Goal: Task Accomplishment & Management: Complete application form

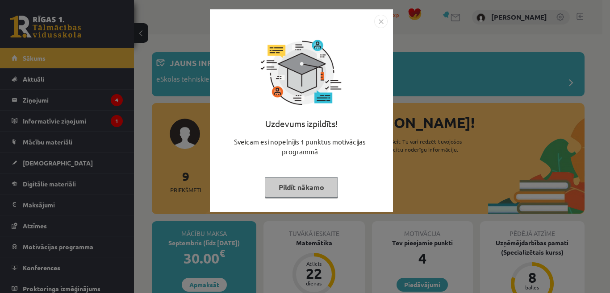
click at [319, 187] on button "Pildīt nākamo" at bounding box center [301, 187] width 73 height 21
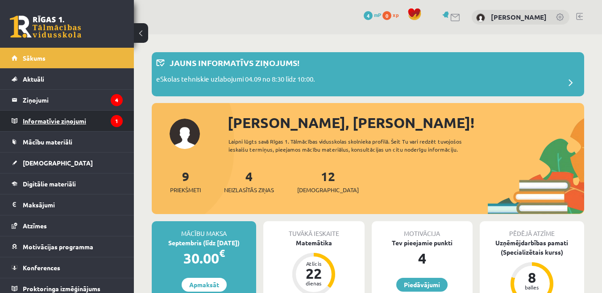
click at [80, 122] on legend "Informatīvie ziņojumi 1" at bounding box center [73, 121] width 100 height 21
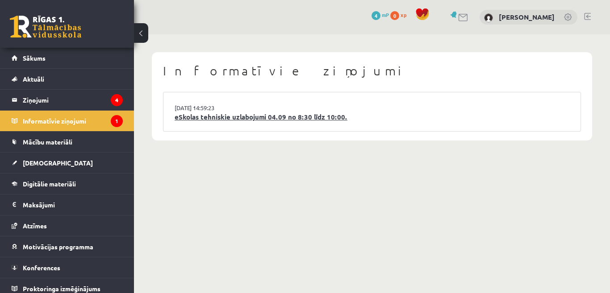
click at [246, 121] on link "eSkolas tehniskie uzlabojumi 04.09 no 8:30 līdz 10:00." at bounding box center [371, 117] width 394 height 10
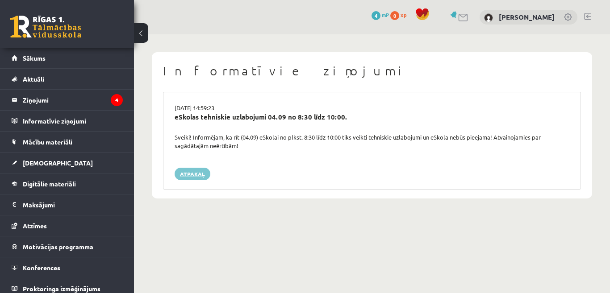
click at [199, 175] on link "Atpakaļ" at bounding box center [192, 174] width 36 height 12
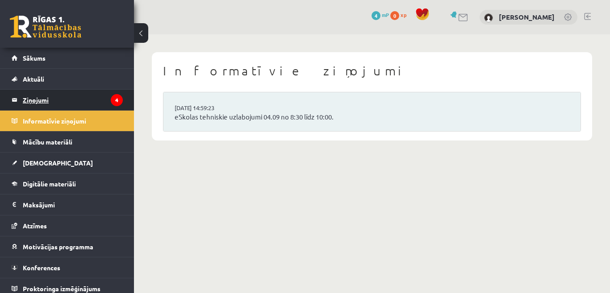
click at [89, 97] on legend "Ziņojumi 4" at bounding box center [73, 100] width 100 height 21
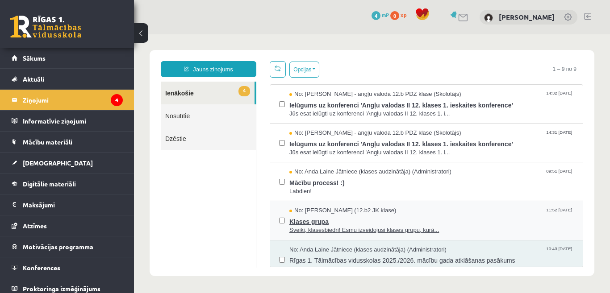
click at [332, 221] on span "Klases grupa" at bounding box center [431, 220] width 284 height 11
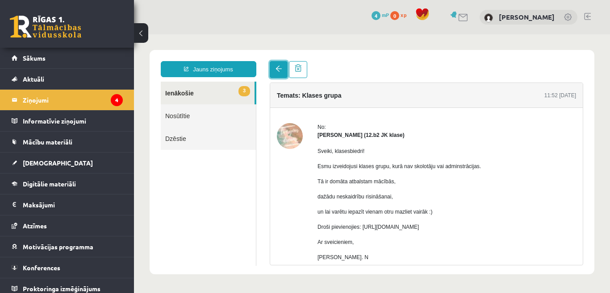
click at [273, 70] on link at bounding box center [279, 69] width 18 height 17
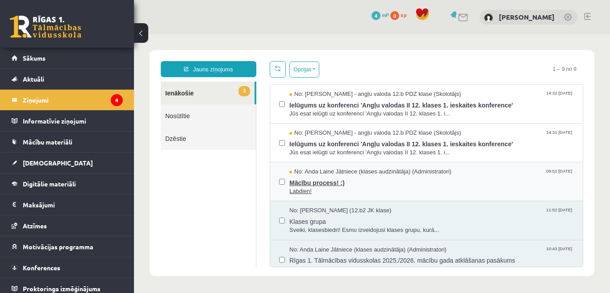
click at [316, 187] on span "Labdien!" at bounding box center [431, 191] width 284 height 8
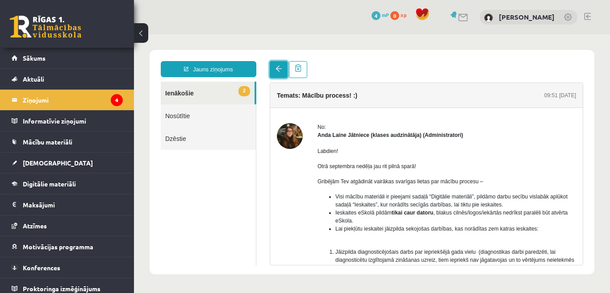
click at [280, 71] on span at bounding box center [278, 69] width 6 height 6
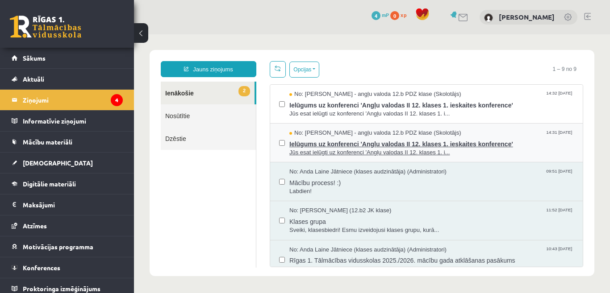
click at [360, 143] on span "Ielūgums uz konferenci 'Angļu valodas II 12. klases 1. ieskaites konference'" at bounding box center [431, 142] width 284 height 11
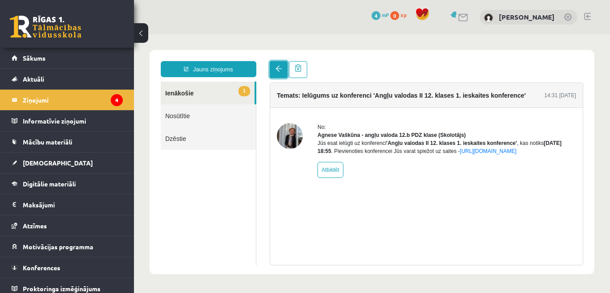
click at [279, 73] on link at bounding box center [279, 69] width 18 height 17
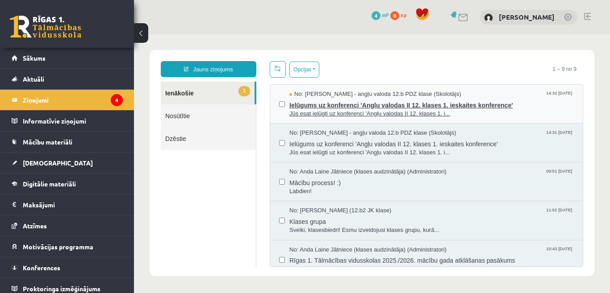
click at [350, 103] on span "Ielūgums uz konferenci 'Angļu valodas II 12. klases 1. ieskaites konference'" at bounding box center [431, 104] width 284 height 11
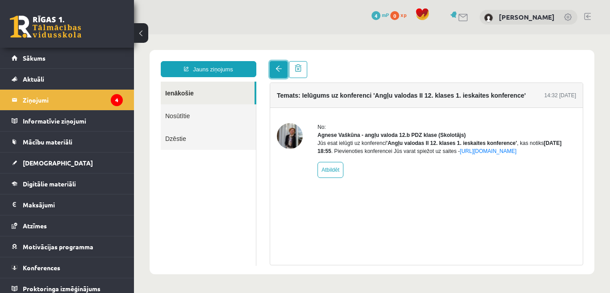
click at [275, 69] on link at bounding box center [279, 69] width 18 height 17
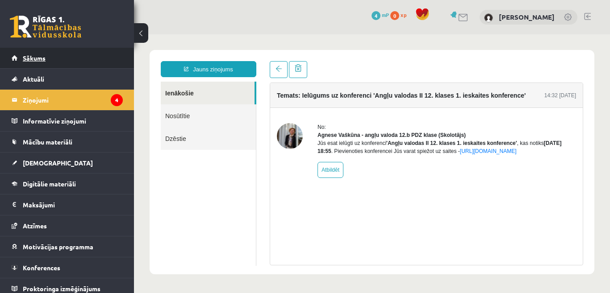
click at [88, 60] on link "Sākums" at bounding box center [67, 58] width 111 height 21
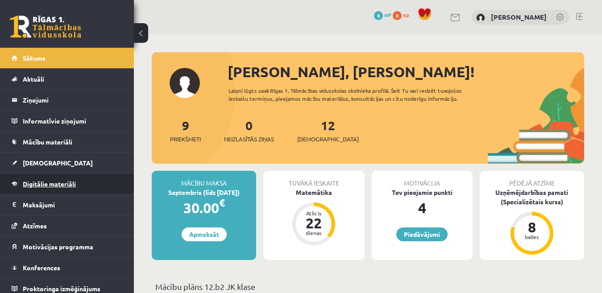
click at [55, 181] on span "Digitālie materiāli" at bounding box center [49, 184] width 53 height 8
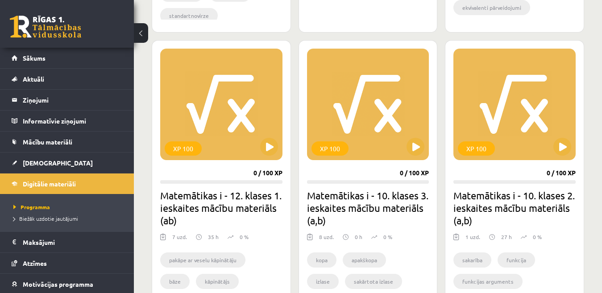
scroll to position [506, 0]
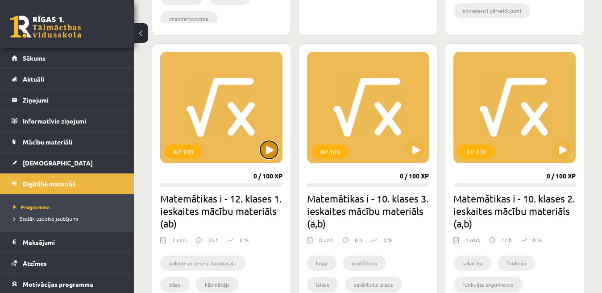
click at [270, 149] on button at bounding box center [269, 150] width 18 height 18
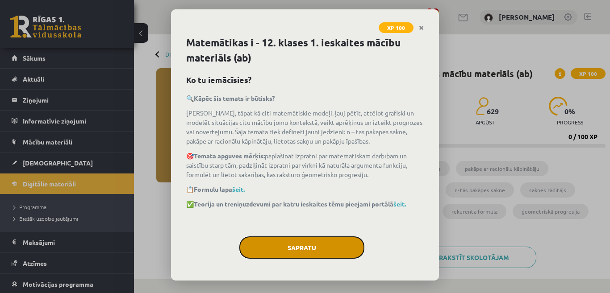
click at [332, 250] on button "Sapratu" at bounding box center [301, 248] width 125 height 22
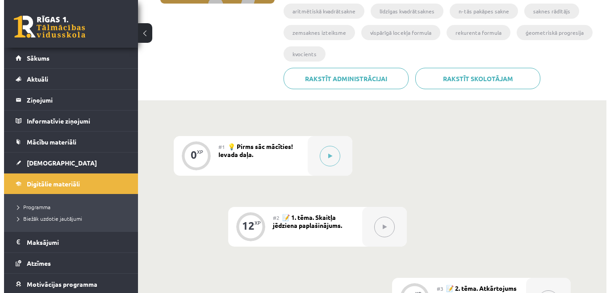
scroll to position [223, 0]
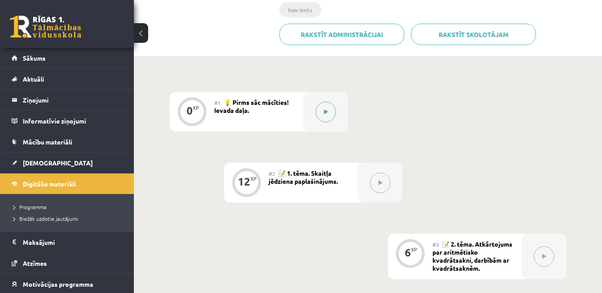
click at [330, 112] on button at bounding box center [325, 112] width 21 height 21
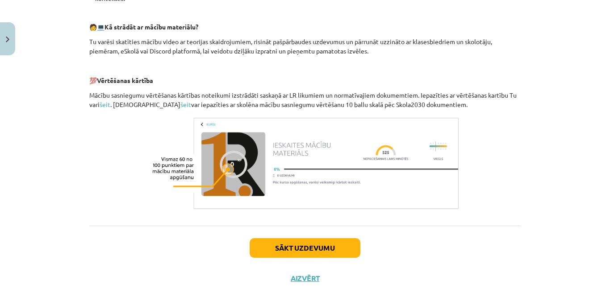
scroll to position [424, 0]
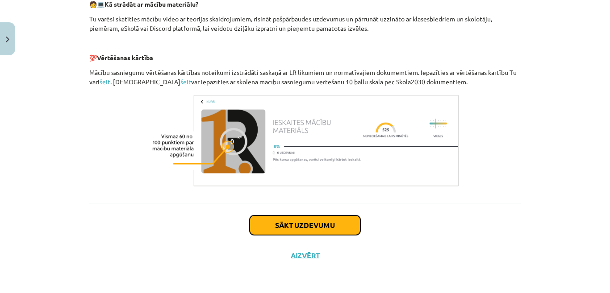
click at [340, 227] on button "Sākt uzdevumu" at bounding box center [304, 226] width 111 height 20
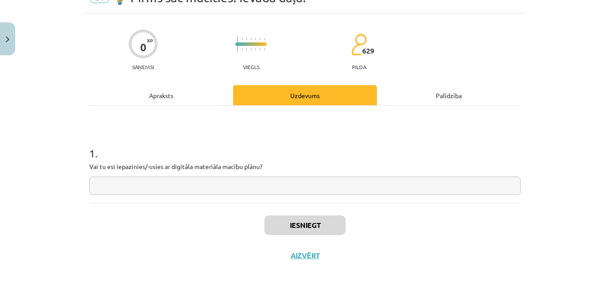
scroll to position [22, 0]
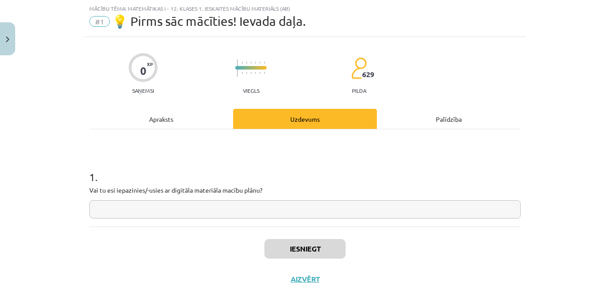
click at [315, 215] on input "text" at bounding box center [304, 209] width 431 height 18
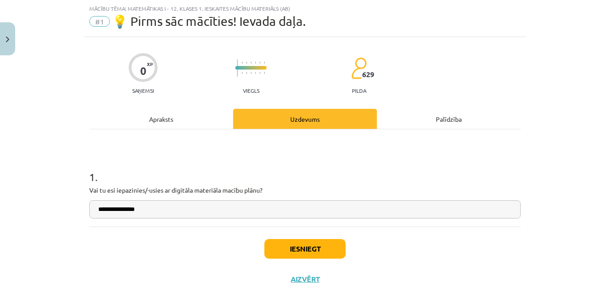
type input "**********"
click at [309, 255] on button "Iesniegt" at bounding box center [304, 249] width 81 height 20
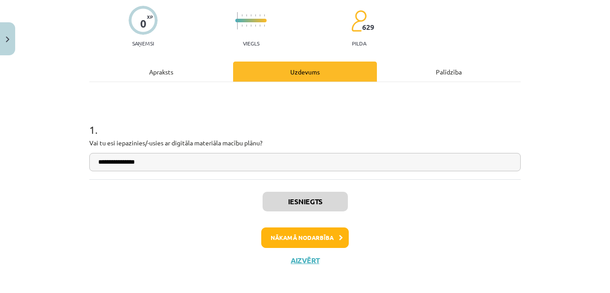
scroll to position [75, 0]
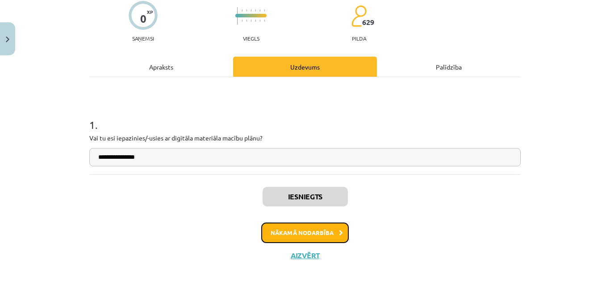
click at [314, 234] on button "Nākamā nodarbība" at bounding box center [304, 233] width 87 height 21
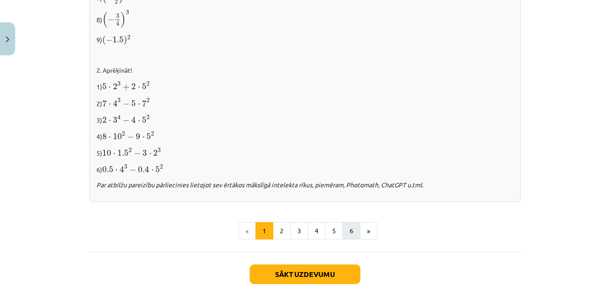
scroll to position [975, 0]
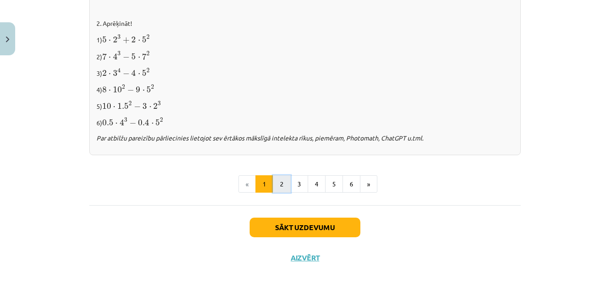
click at [274, 183] on button "2" at bounding box center [282, 184] width 18 height 18
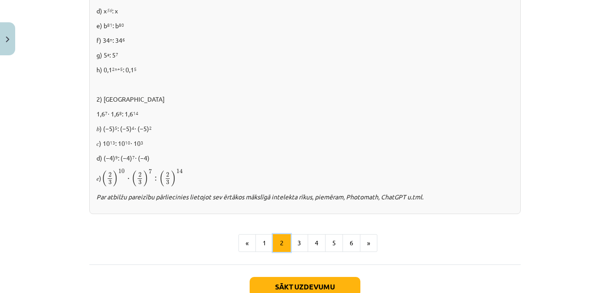
scroll to position [606, 0]
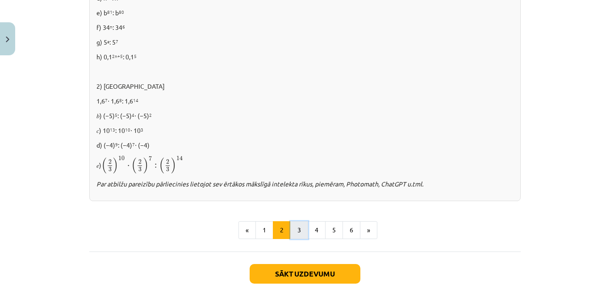
click at [294, 232] on button "3" at bounding box center [299, 230] width 18 height 18
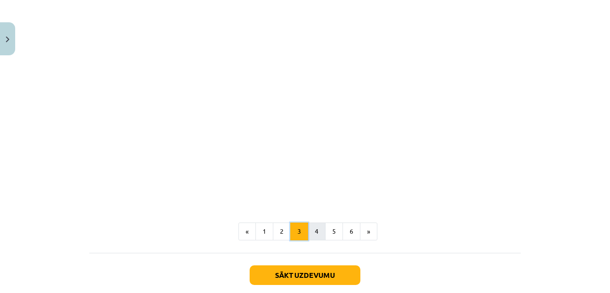
scroll to position [740, 0]
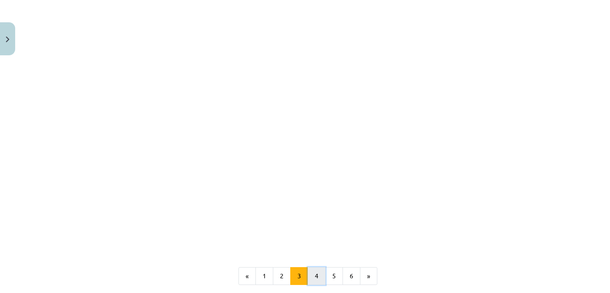
click at [312, 277] on button "4" at bounding box center [316, 276] width 18 height 18
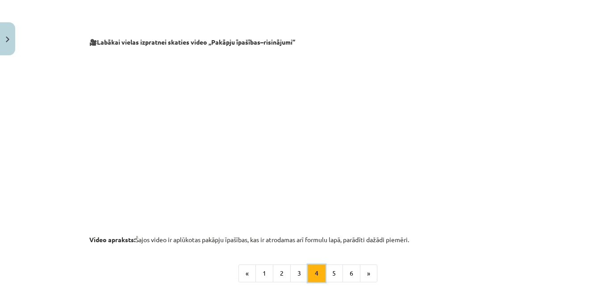
scroll to position [963, 0]
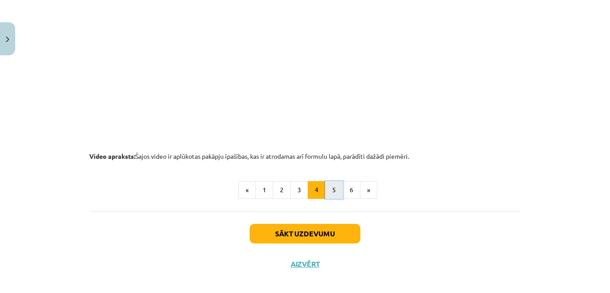
click at [330, 193] on button "5" at bounding box center [334, 190] width 18 height 18
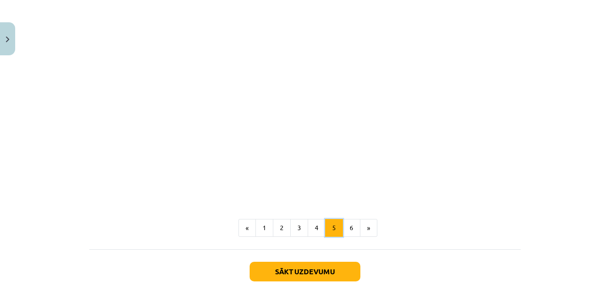
scroll to position [1052, 0]
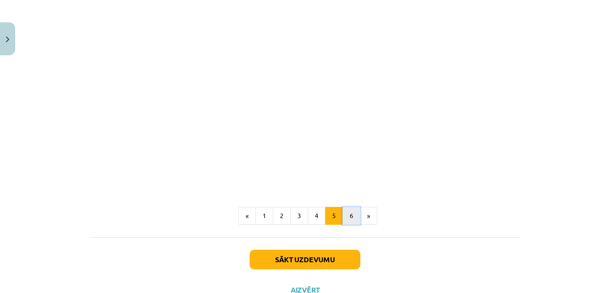
click at [349, 213] on button "6" at bounding box center [351, 216] width 18 height 18
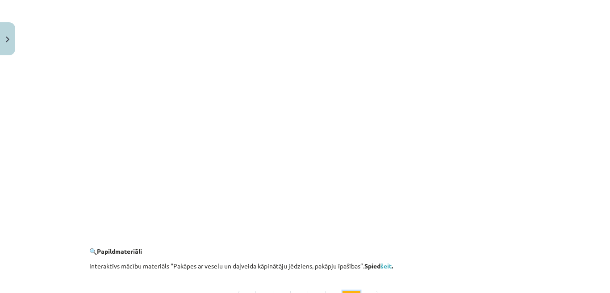
scroll to position [757, 0]
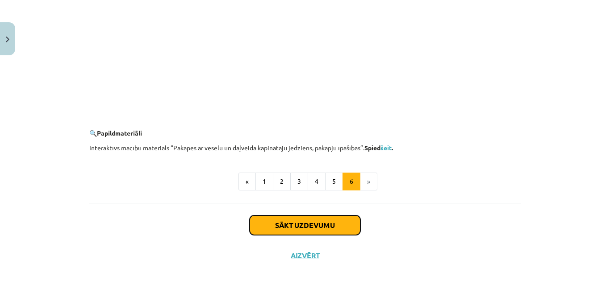
click at [326, 225] on button "Sākt uzdevumu" at bounding box center [304, 226] width 111 height 20
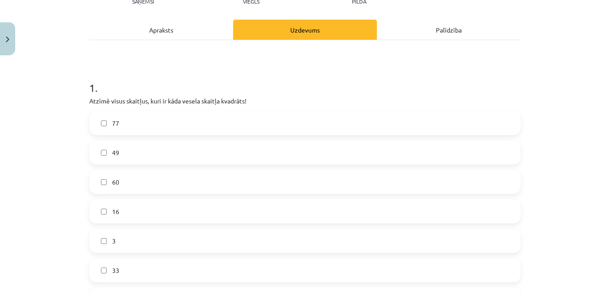
scroll to position [156, 0]
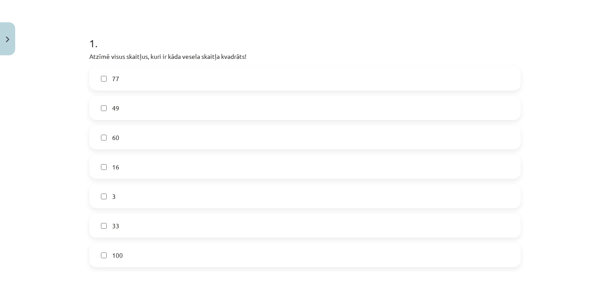
click at [107, 171] on label "16" at bounding box center [304, 167] width 429 height 22
click at [117, 257] on span "100" at bounding box center [117, 255] width 11 height 9
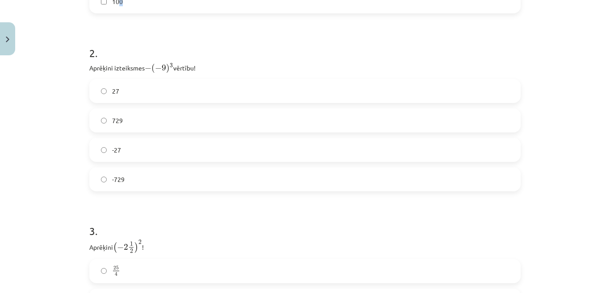
scroll to position [409, 0]
click at [357, 124] on label "729" at bounding box center [304, 122] width 429 height 22
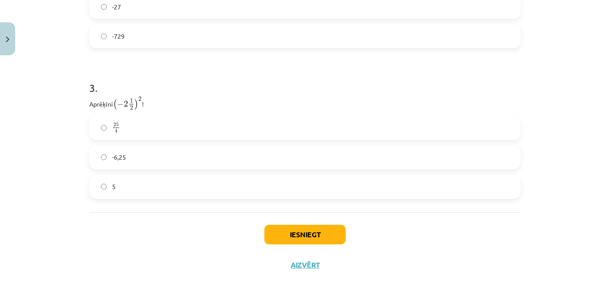
scroll to position [562, 0]
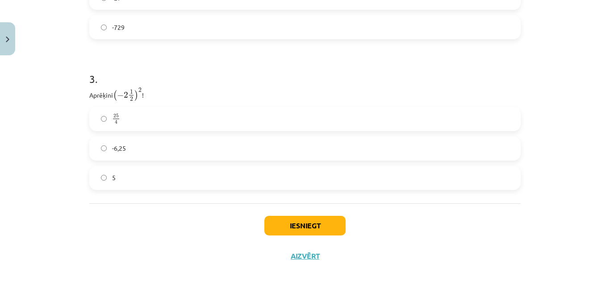
click at [303, 120] on label "25 4 25 4" at bounding box center [304, 119] width 429 height 22
click at [326, 223] on button "Iesniegt" at bounding box center [304, 226] width 81 height 20
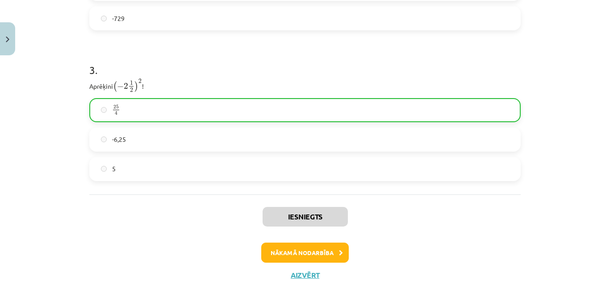
scroll to position [590, 0]
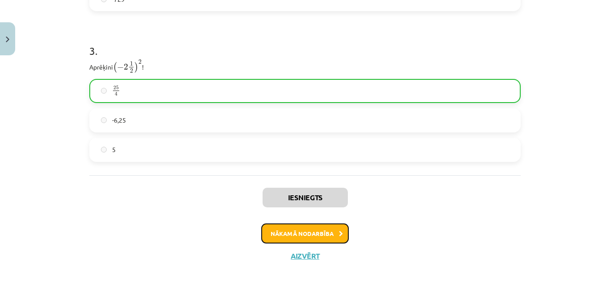
click at [316, 234] on button "Nākamā nodarbība" at bounding box center [304, 234] width 87 height 21
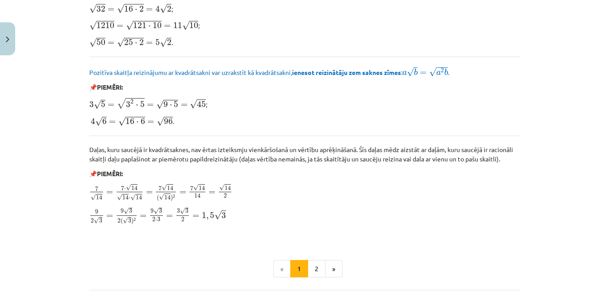
scroll to position [1004, 0]
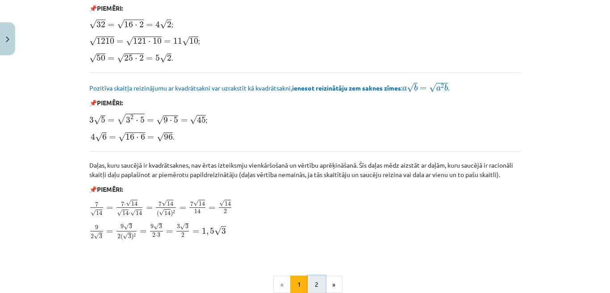
click at [315, 280] on button "2" at bounding box center [316, 285] width 18 height 18
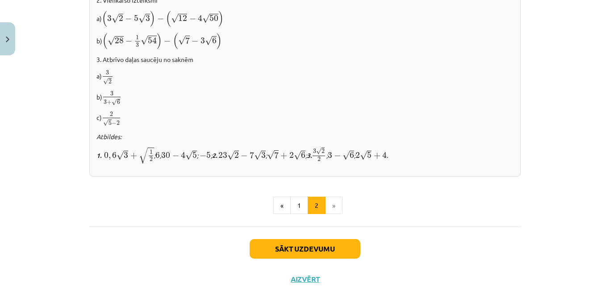
scroll to position [620, 0]
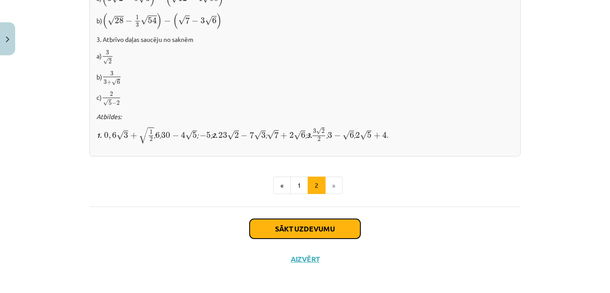
click at [313, 224] on button "Sākt uzdevumu" at bounding box center [304, 229] width 111 height 20
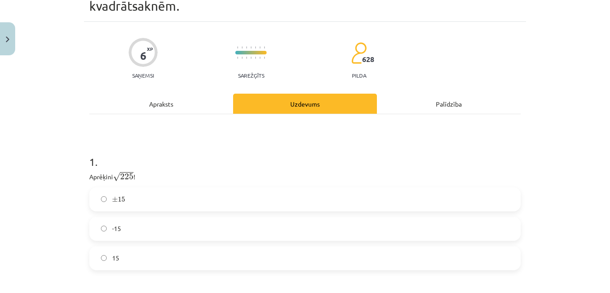
scroll to position [112, 0]
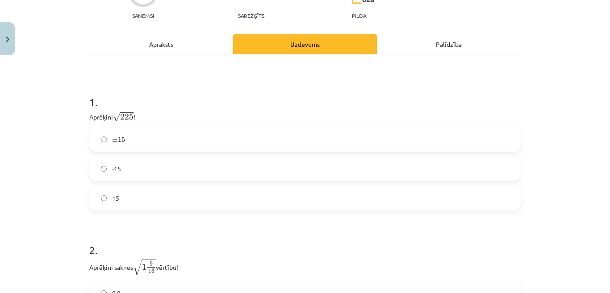
click at [190, 202] on label "15" at bounding box center [304, 198] width 429 height 22
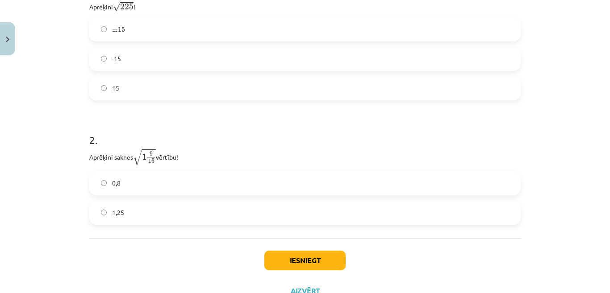
scroll to position [245, 0]
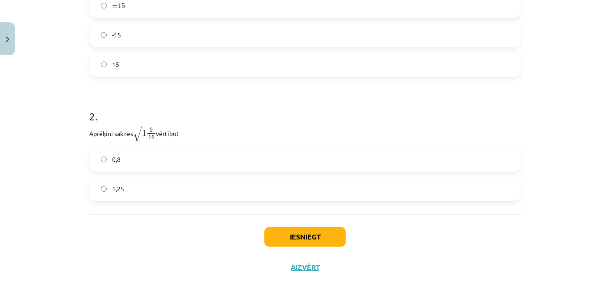
click at [198, 191] on label "1,25" at bounding box center [304, 189] width 429 height 22
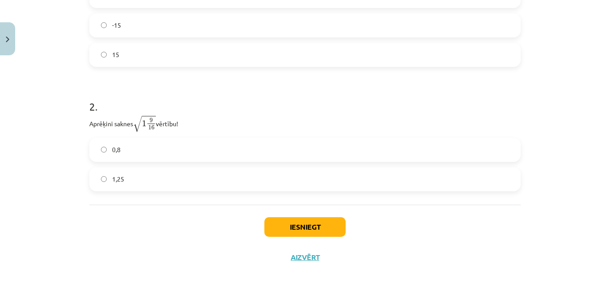
scroll to position [257, 0]
click at [316, 228] on button "Iesniegt" at bounding box center [304, 226] width 81 height 20
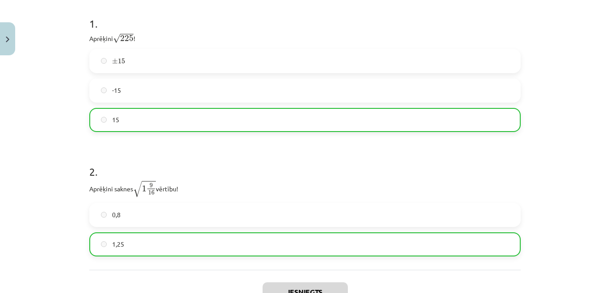
scroll to position [212, 0]
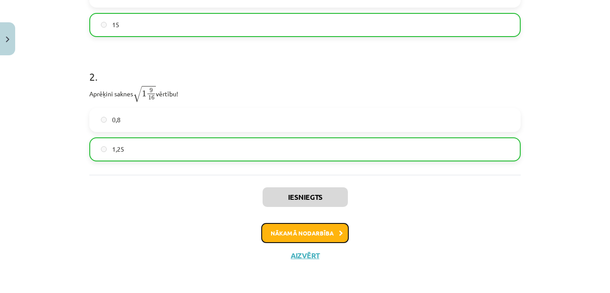
click at [319, 234] on button "Nākamā nodarbība" at bounding box center [304, 233] width 87 height 21
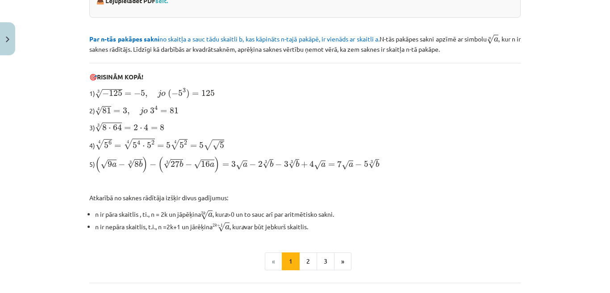
scroll to position [245, 0]
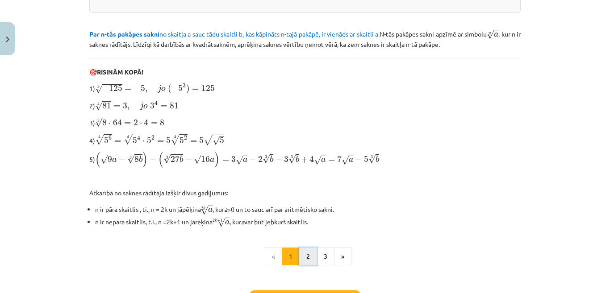
click at [304, 260] on button "2" at bounding box center [308, 257] width 18 height 18
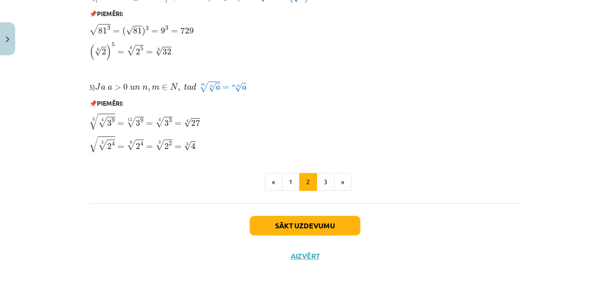
scroll to position [747, 0]
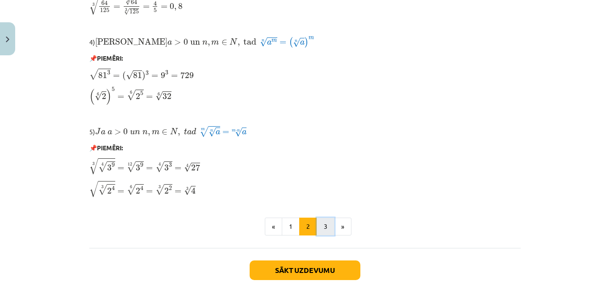
click at [326, 228] on button "3" at bounding box center [325, 227] width 18 height 18
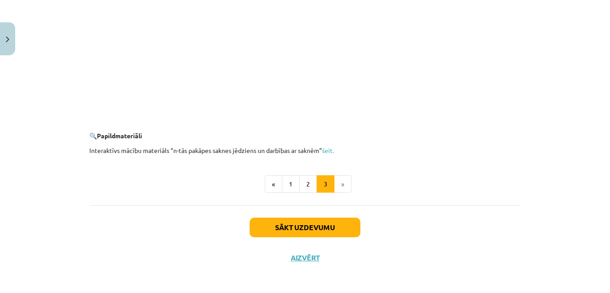
scroll to position [1653, 0]
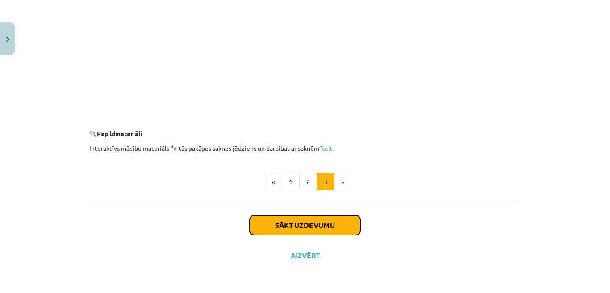
click at [349, 228] on button "Sākt uzdevumu" at bounding box center [304, 226] width 111 height 20
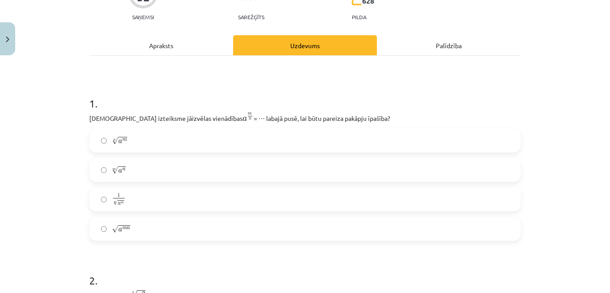
scroll to position [112, 0]
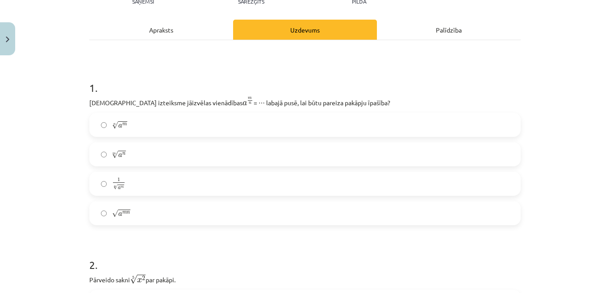
click at [220, 129] on label "n √ a m a m n" at bounding box center [304, 125] width 429 height 22
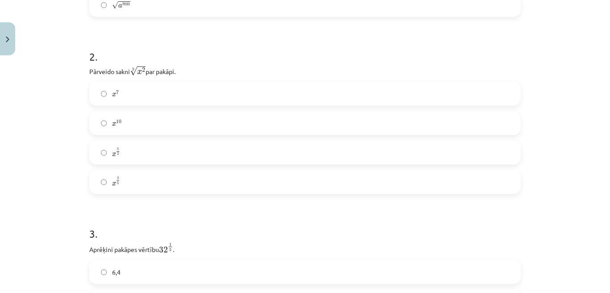
scroll to position [335, 0]
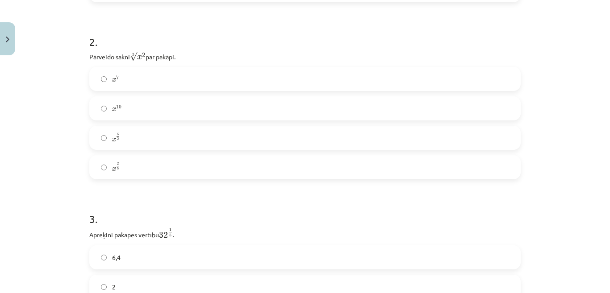
click at [282, 112] on label "x 10 x 10" at bounding box center [304, 108] width 429 height 22
drag, startPoint x: 150, startPoint y: 164, endPoint x: 153, endPoint y: 172, distance: 8.5
click at [150, 164] on label "x 2 5 x 2 5" at bounding box center [304, 167] width 429 height 22
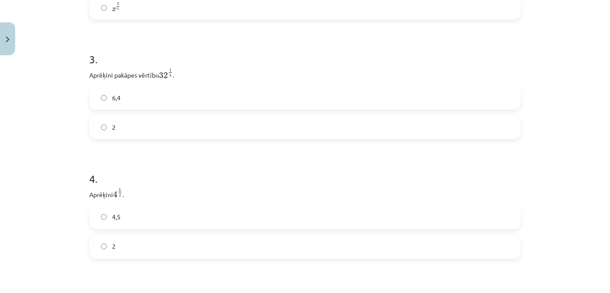
scroll to position [513, 0]
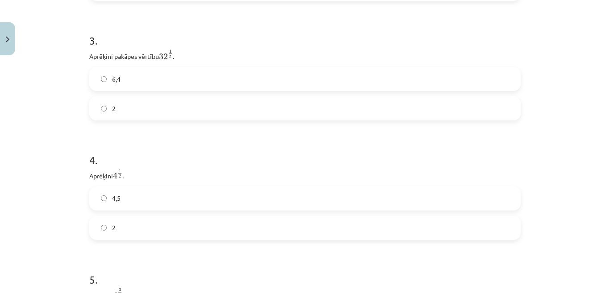
click at [247, 116] on label "2" at bounding box center [304, 108] width 429 height 22
click at [143, 219] on label "2" at bounding box center [304, 228] width 429 height 22
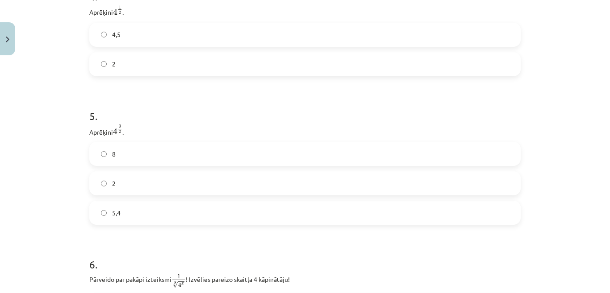
scroll to position [692, 0]
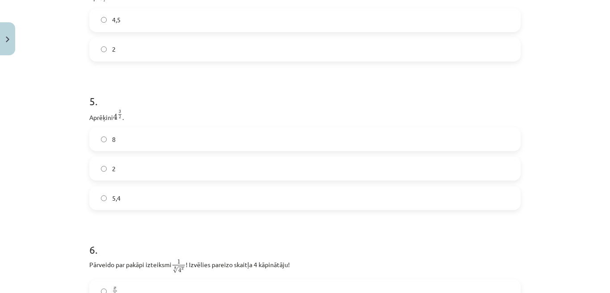
click at [224, 136] on label "8" at bounding box center [304, 139] width 429 height 22
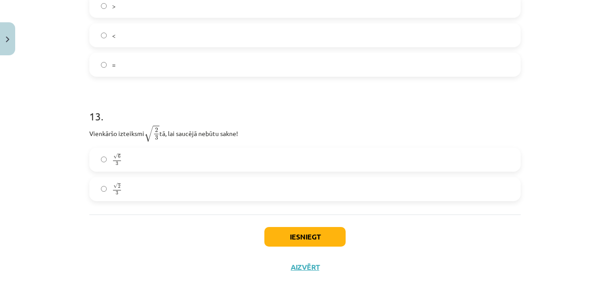
scroll to position [2028, 0]
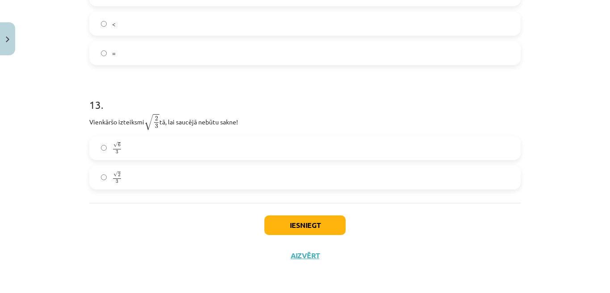
click at [182, 182] on label "√ 2 3 2 3" at bounding box center [304, 177] width 429 height 22
click at [161, 140] on label "√ 6 3 6 3" at bounding box center [304, 148] width 429 height 22
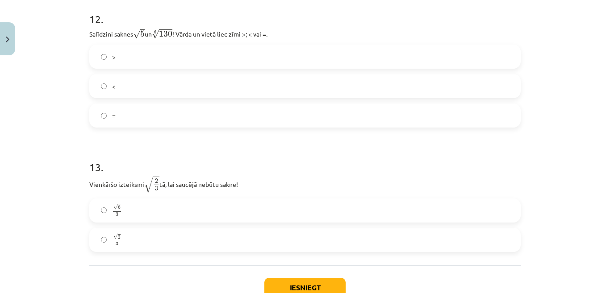
scroll to position [1894, 0]
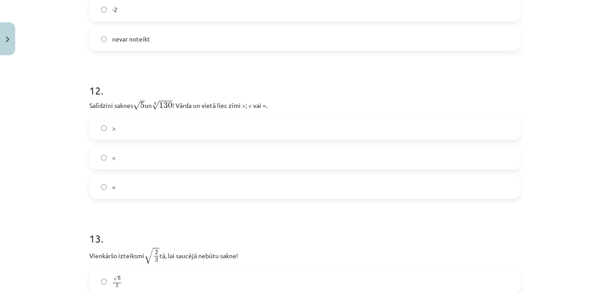
click at [171, 151] on label "<" at bounding box center [304, 157] width 429 height 22
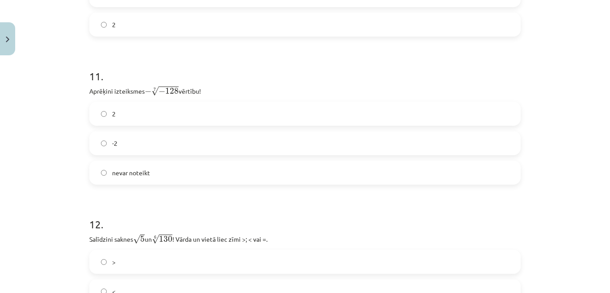
scroll to position [1716, 0]
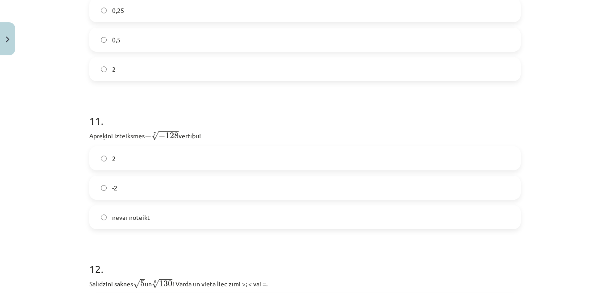
click at [238, 158] on label "2" at bounding box center [304, 158] width 429 height 22
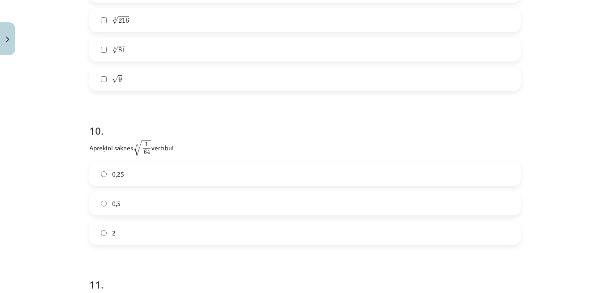
scroll to position [1537, 0]
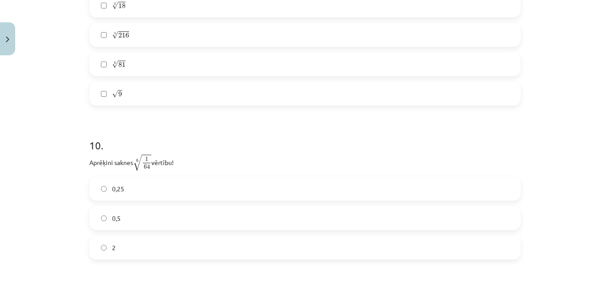
click at [253, 214] on label "0,5" at bounding box center [304, 218] width 429 height 22
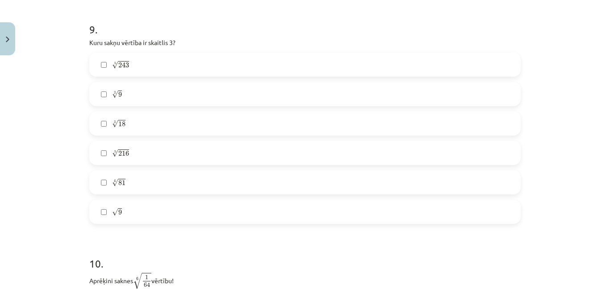
scroll to position [1403, 0]
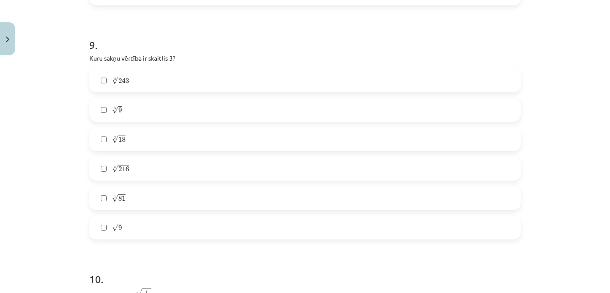
click at [134, 82] on label "5 √ 243 243 5" at bounding box center [304, 80] width 429 height 22
click at [158, 200] on label "4 √ 81 81 4" at bounding box center [304, 198] width 429 height 22
click at [147, 233] on label "√ 9 9" at bounding box center [304, 227] width 429 height 22
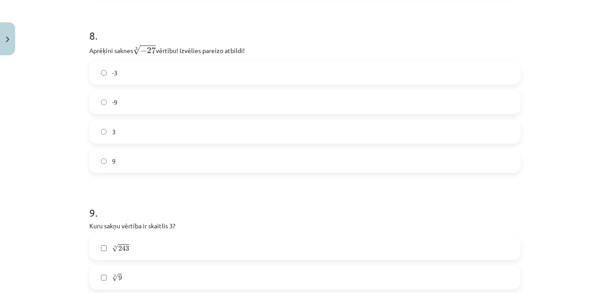
scroll to position [1225, 0]
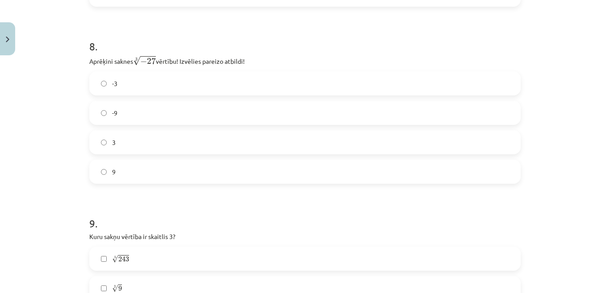
click at [127, 91] on label "-3" at bounding box center [304, 83] width 429 height 22
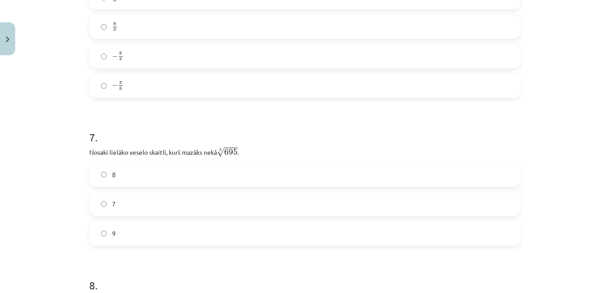
scroll to position [1046, 0]
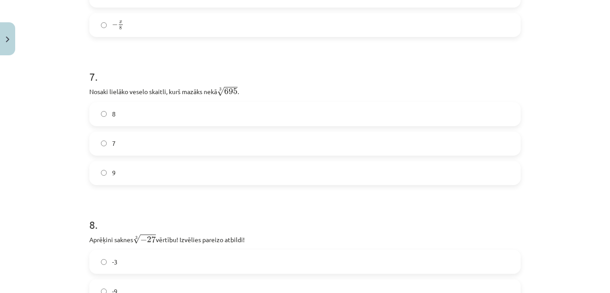
click at [221, 120] on label "8" at bounding box center [304, 114] width 429 height 22
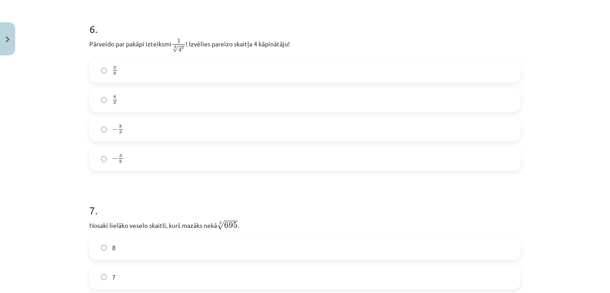
click at [143, 159] on label "− x 8 − x 8" at bounding box center [304, 159] width 429 height 22
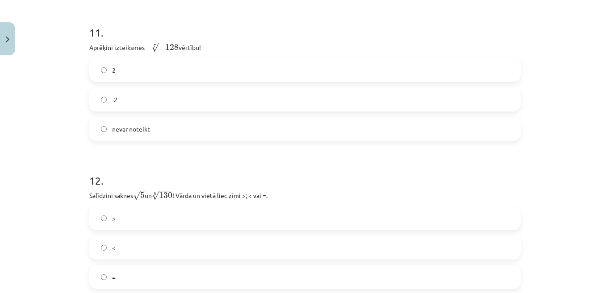
scroll to position [2008, 0]
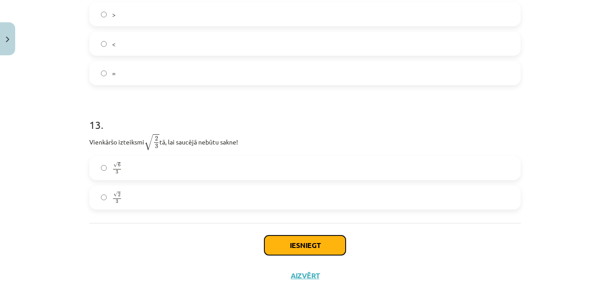
click at [308, 242] on button "Iesniegt" at bounding box center [304, 246] width 81 height 20
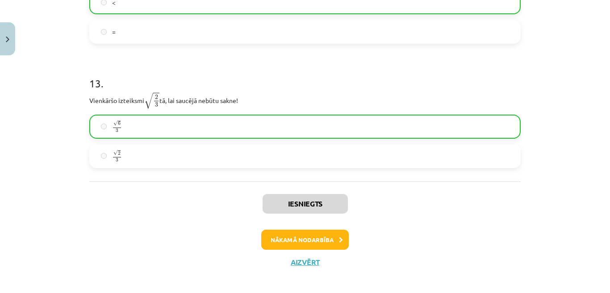
scroll to position [2057, 0]
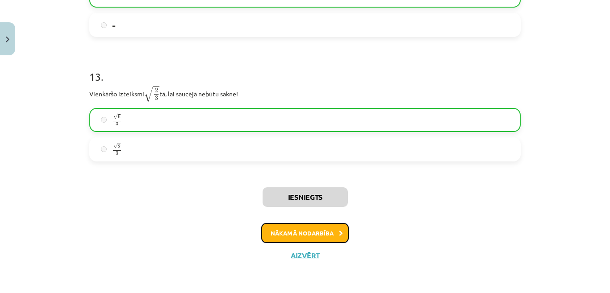
click at [329, 234] on button "Nākamā nodarbība" at bounding box center [304, 233] width 87 height 21
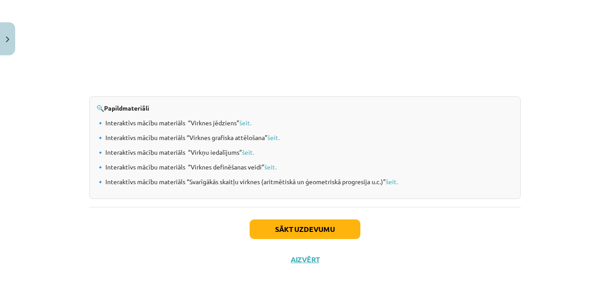
scroll to position [958, 0]
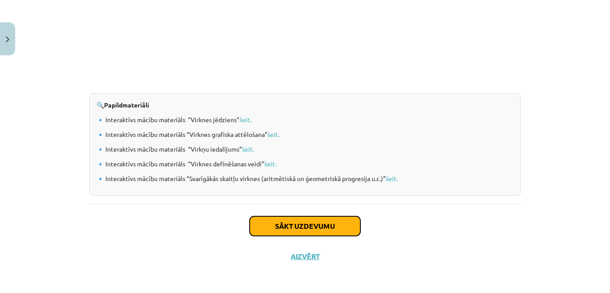
click at [286, 226] on button "Sākt uzdevumu" at bounding box center [304, 226] width 111 height 20
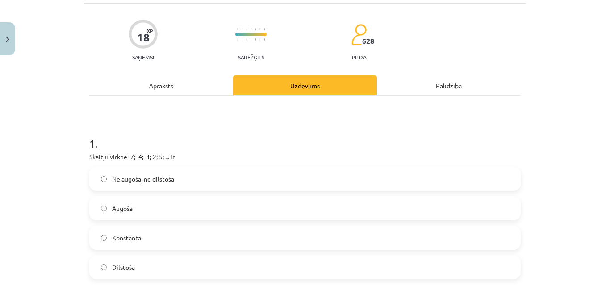
scroll to position [156, 0]
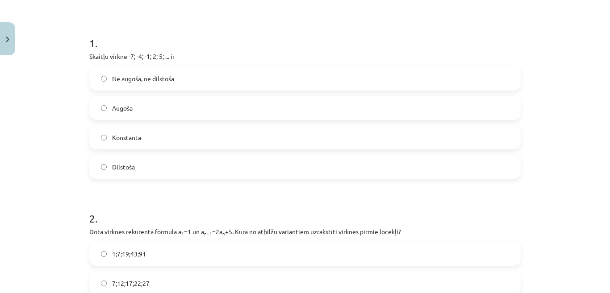
click at [128, 107] on span "Augoša" at bounding box center [122, 108] width 21 height 9
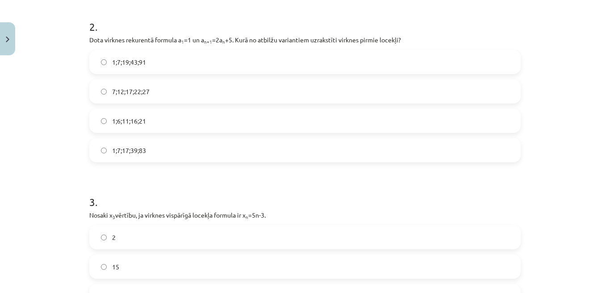
scroll to position [335, 0]
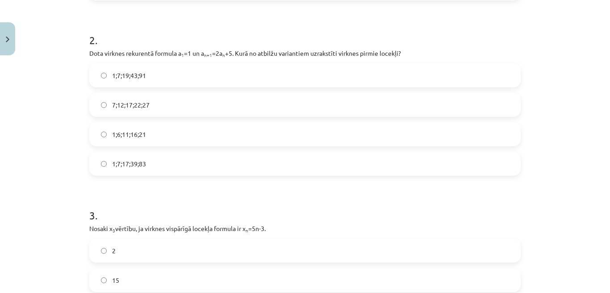
click at [115, 81] on label "1;7;19;43;91" at bounding box center [304, 75] width 429 height 22
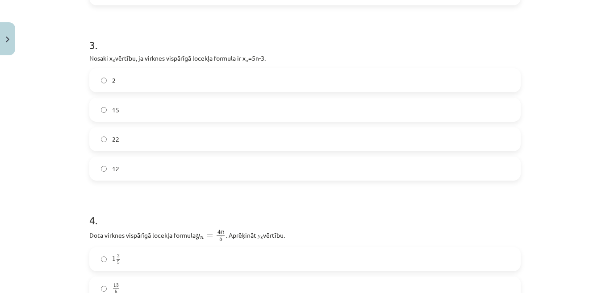
scroll to position [513, 0]
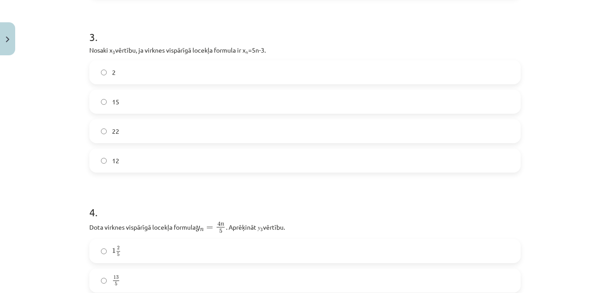
click at [148, 162] on label "12" at bounding box center [304, 160] width 429 height 22
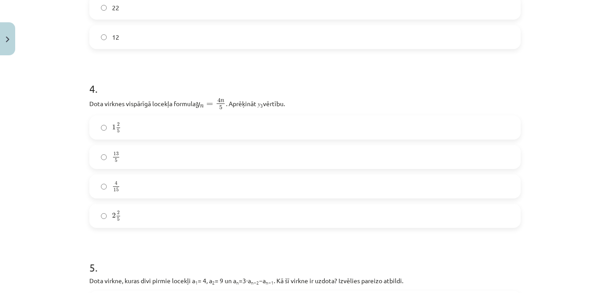
scroll to position [647, 0]
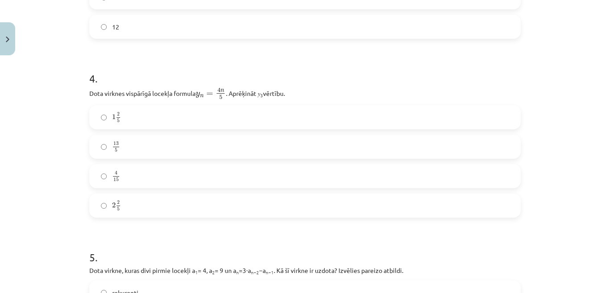
click at [168, 208] on label "2 2 5 2 2 5" at bounding box center [304, 206] width 429 height 22
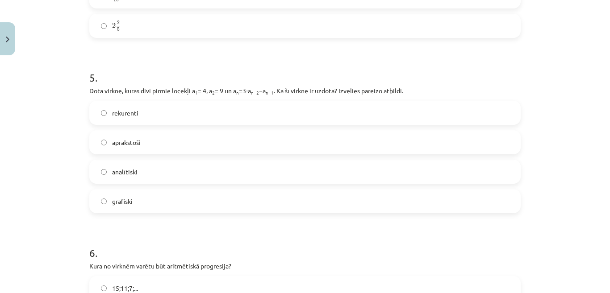
scroll to position [870, 0]
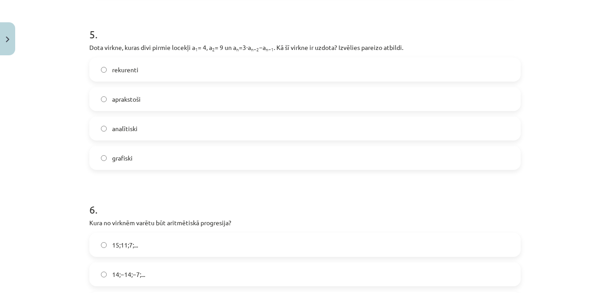
click at [154, 74] on label "rekurenti" at bounding box center [304, 69] width 429 height 22
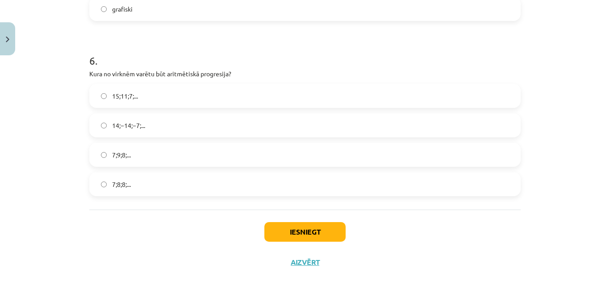
scroll to position [1026, 0]
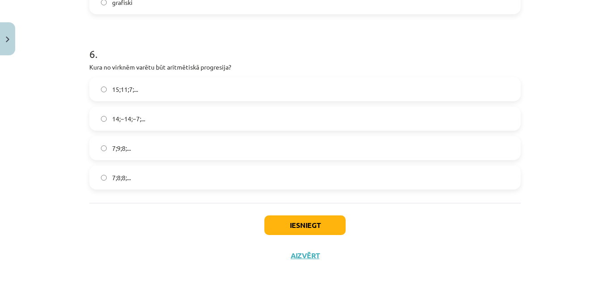
click at [153, 90] on label "15;11;7;..." at bounding box center [304, 89] width 429 height 22
click at [293, 224] on button "Iesniegt" at bounding box center [304, 226] width 81 height 20
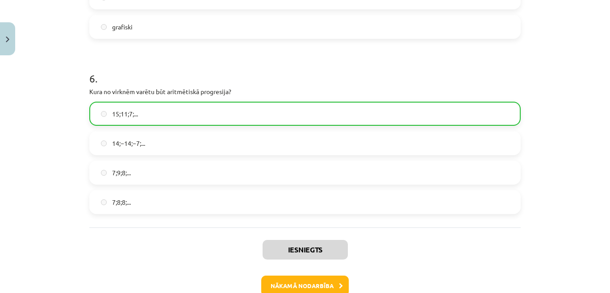
scroll to position [1040, 0]
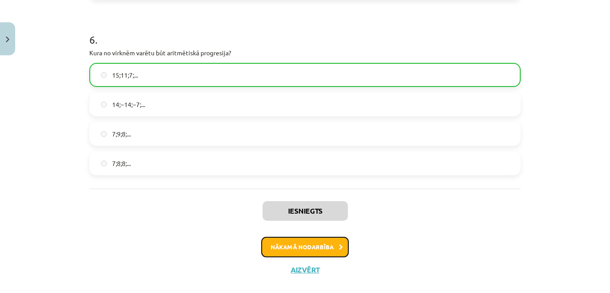
click at [320, 249] on button "Nākamā nodarbība" at bounding box center [304, 247] width 87 height 21
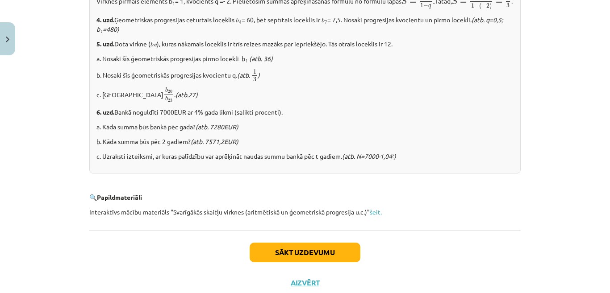
scroll to position [1117, 0]
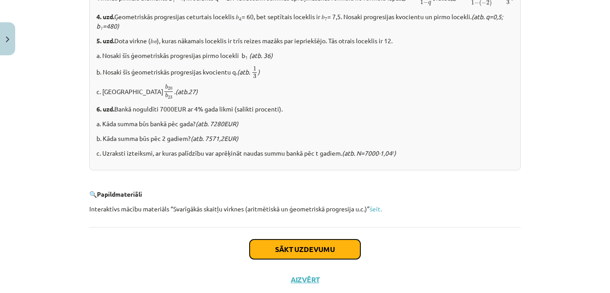
click at [320, 259] on button "Sākt uzdevumu" at bounding box center [304, 250] width 111 height 20
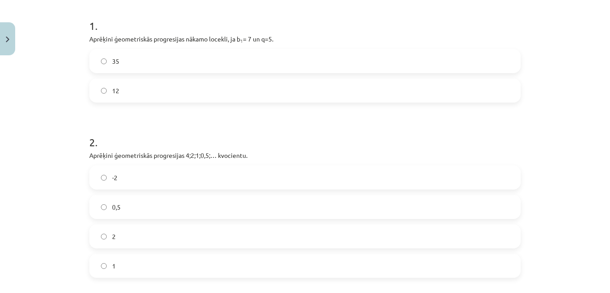
scroll to position [189, 0]
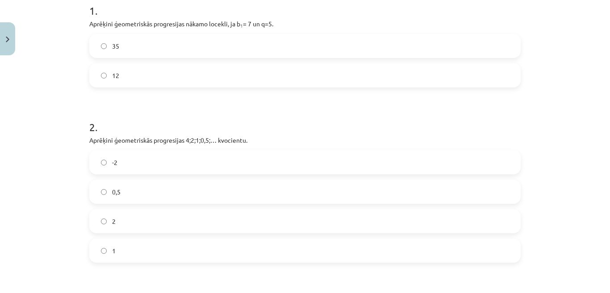
click at [362, 53] on label "35" at bounding box center [304, 46] width 429 height 22
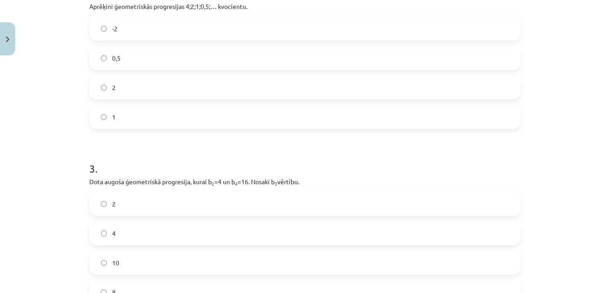
scroll to position [278, 0]
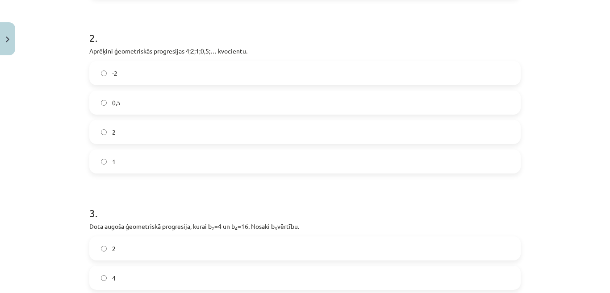
click at [432, 101] on label "0,5" at bounding box center [304, 102] width 429 height 22
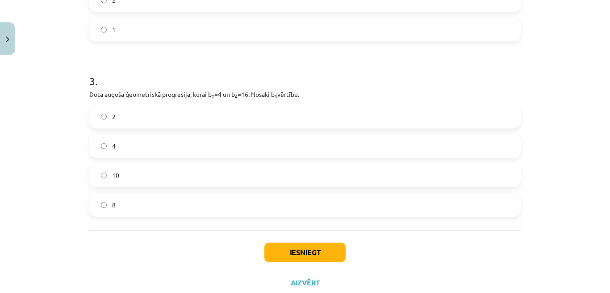
scroll to position [437, 0]
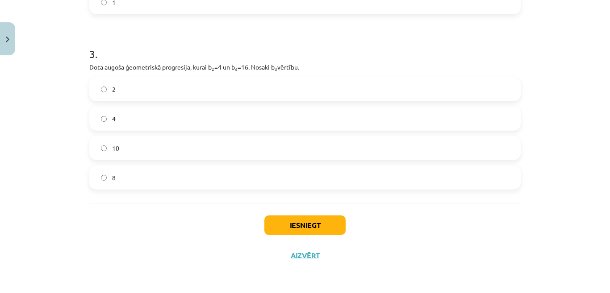
click at [287, 179] on label "8" at bounding box center [304, 177] width 429 height 22
click at [319, 236] on div "Iesniegt Aizvērt" at bounding box center [304, 234] width 431 height 62
click at [319, 230] on button "Iesniegt" at bounding box center [304, 226] width 81 height 20
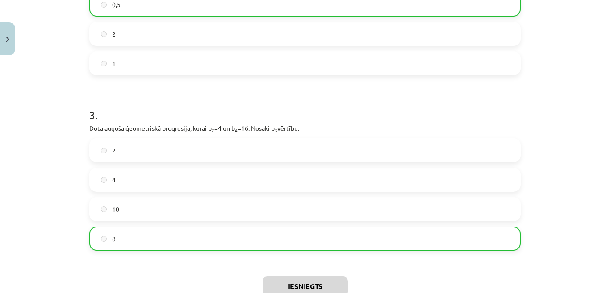
scroll to position [393, 0]
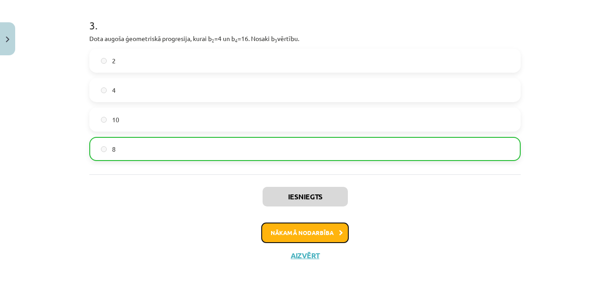
click at [334, 232] on button "Nākamā nodarbība" at bounding box center [304, 233] width 87 height 21
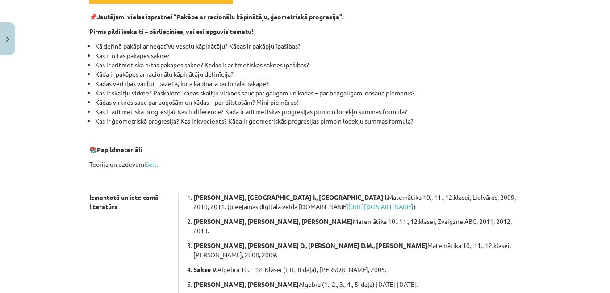
scroll to position [227, 0]
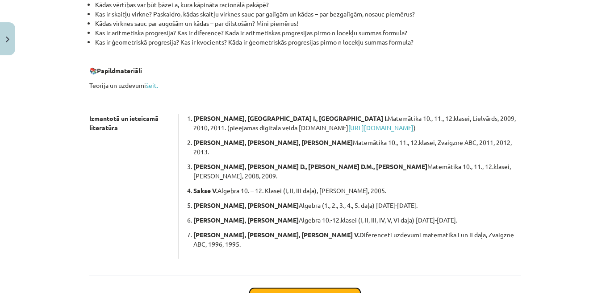
click at [309, 288] on button "Sākt uzdevumu" at bounding box center [304, 298] width 111 height 20
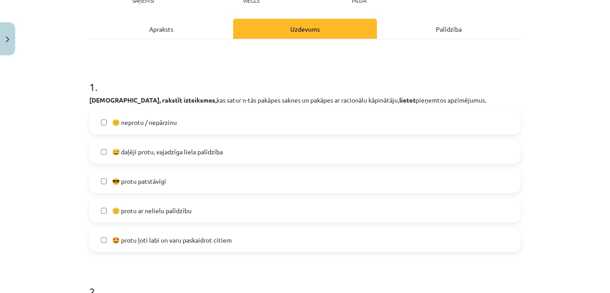
scroll to position [156, 0]
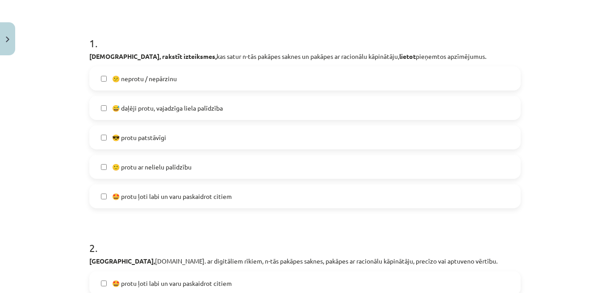
click at [293, 135] on label "😎 protu patstāvīgi" at bounding box center [304, 137] width 429 height 22
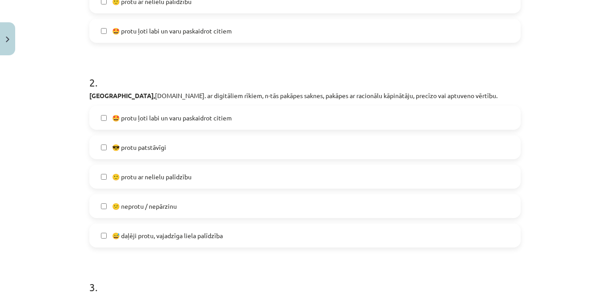
scroll to position [335, 0]
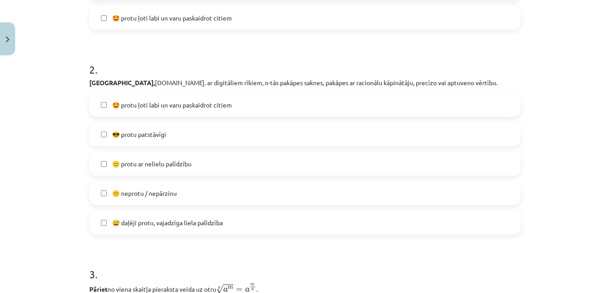
click at [301, 126] on label "😎 protu patstāvīgi" at bounding box center [304, 134] width 429 height 22
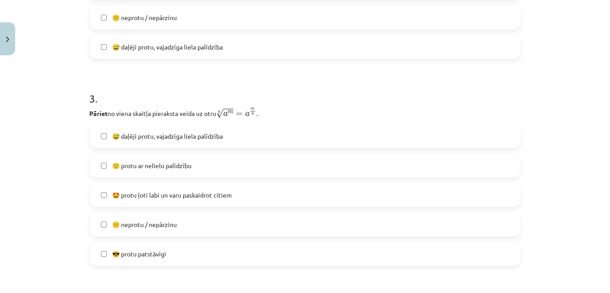
scroll to position [513, 0]
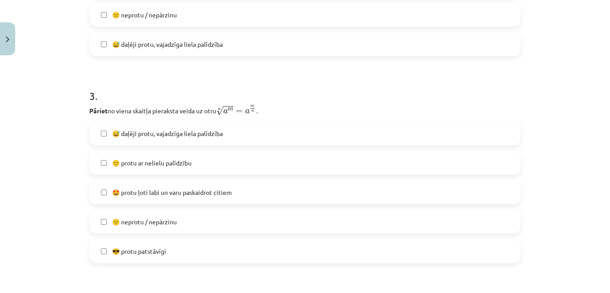
click at [347, 250] on label "😎 protu patstāvīgi" at bounding box center [304, 251] width 429 height 22
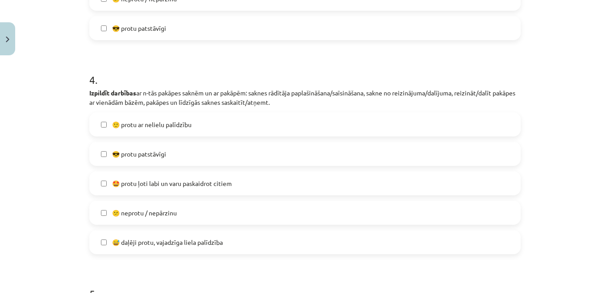
scroll to position [781, 0]
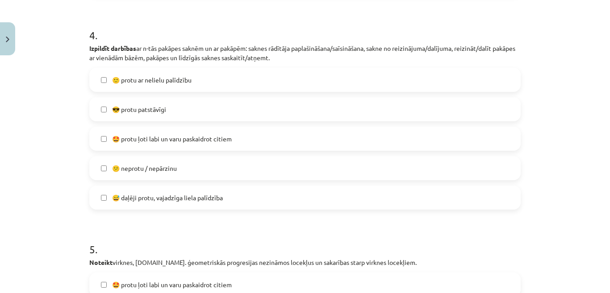
click at [261, 96] on div "🙂 protu ar nelielu palīdzību  😎 protu patstāvīgi  🤩 protu ļoti labi un varu pas…" at bounding box center [304, 139] width 431 height 142
click at [264, 104] on label "😎 protu patstāvīgi" at bounding box center [304, 109] width 429 height 22
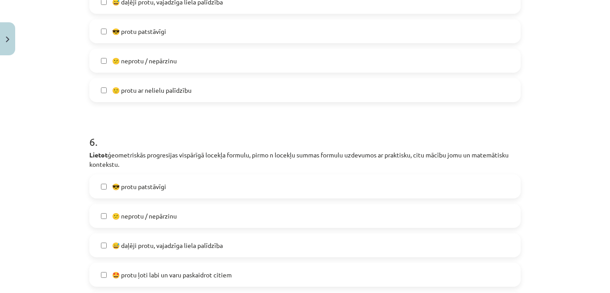
scroll to position [1220, 0]
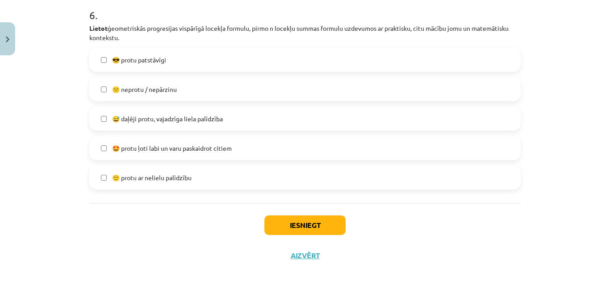
click at [218, 62] on label "😎 protu patstāvīgi" at bounding box center [304, 60] width 429 height 22
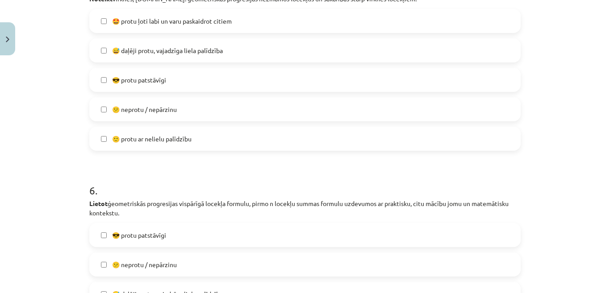
scroll to position [1042, 0]
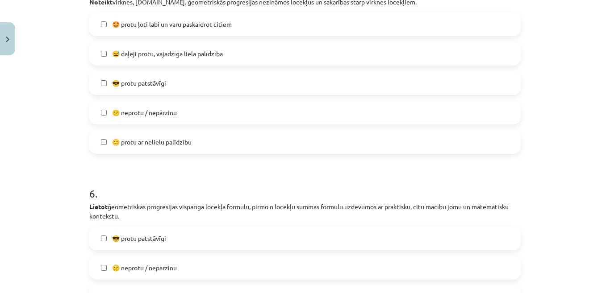
click at [237, 87] on label "😎 protu patstāvīgi" at bounding box center [304, 83] width 429 height 22
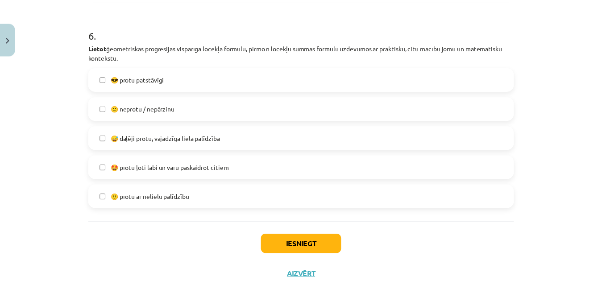
scroll to position [1220, 0]
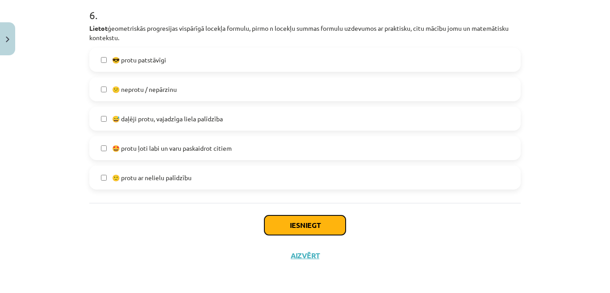
click at [310, 230] on button "Iesniegt" at bounding box center [304, 226] width 81 height 20
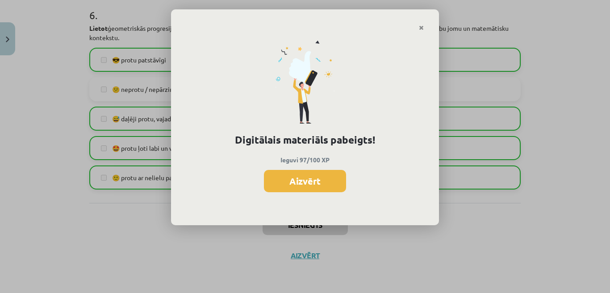
click at [335, 179] on button "Aizvērt" at bounding box center [305, 181] width 82 height 22
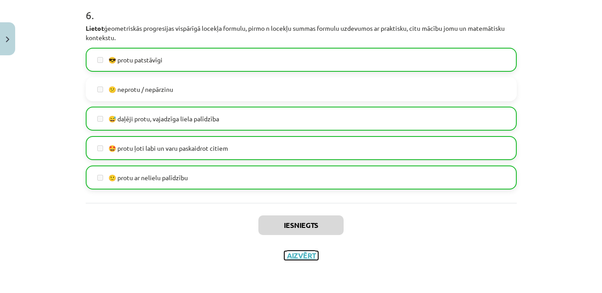
click at [300, 258] on button "Aizvērt" at bounding box center [301, 255] width 34 height 9
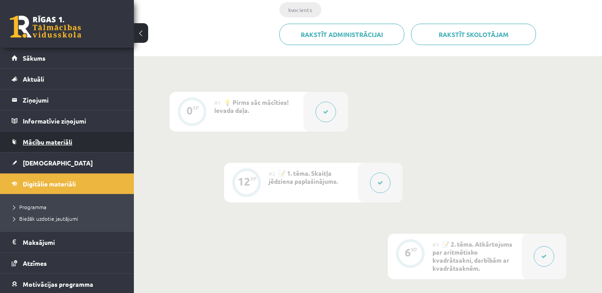
click at [37, 144] on span "Mācību materiāli" at bounding box center [48, 142] width 50 height 8
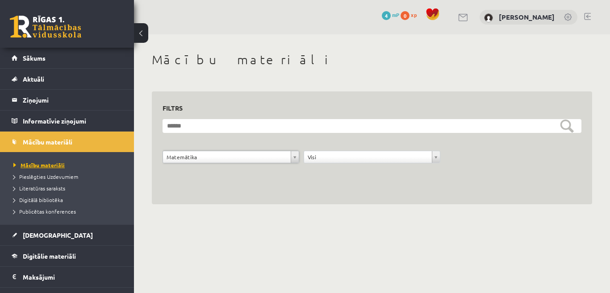
click at [59, 166] on span "Mācību materiāli" at bounding box center [38, 165] width 51 height 7
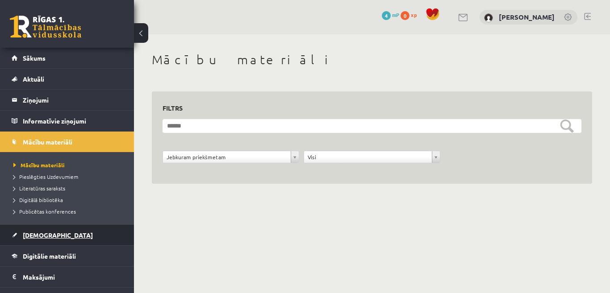
click at [64, 230] on link "[DEMOGRAPHIC_DATA]" at bounding box center [67, 235] width 111 height 21
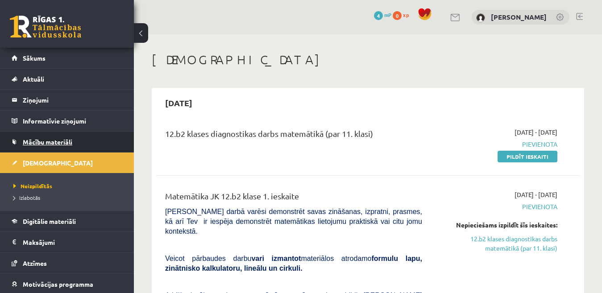
click at [52, 149] on link "Mācību materiāli" at bounding box center [67, 142] width 111 height 21
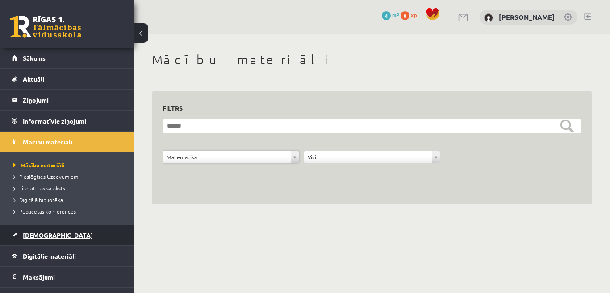
click at [75, 237] on link "[DEMOGRAPHIC_DATA]" at bounding box center [67, 235] width 111 height 21
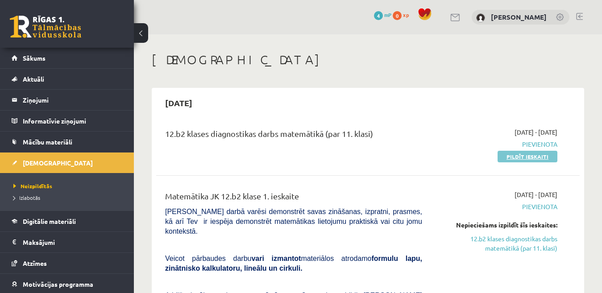
click at [548, 155] on link "Pildīt ieskaiti" at bounding box center [528, 157] width 60 height 12
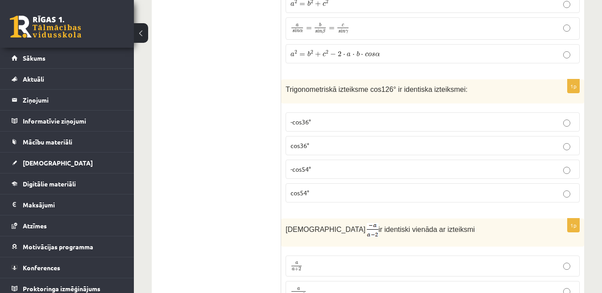
scroll to position [233, 0]
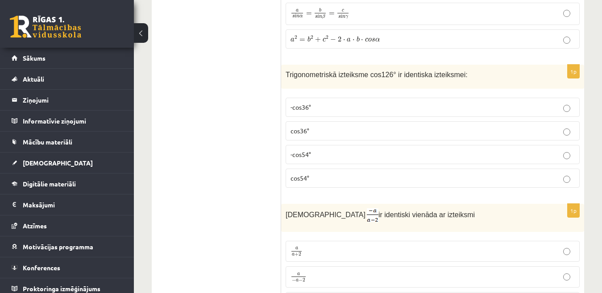
click at [370, 154] on p "-cos54°" at bounding box center [432, 154] width 284 height 9
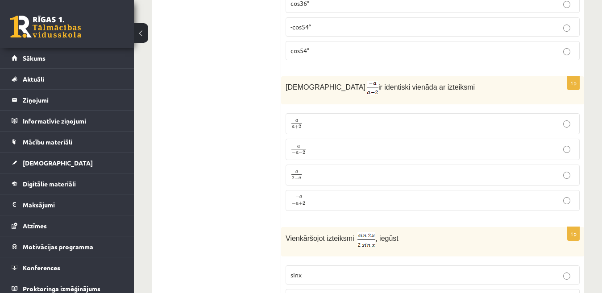
scroll to position [367, 0]
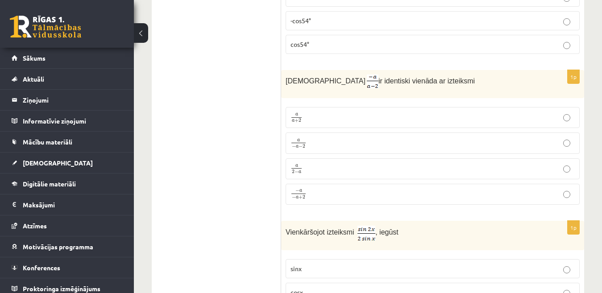
click at [309, 172] on p "a 2 − a a 2 − a" at bounding box center [432, 168] width 284 height 11
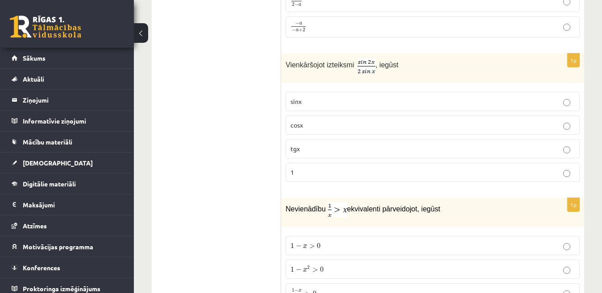
scroll to position [546, 0]
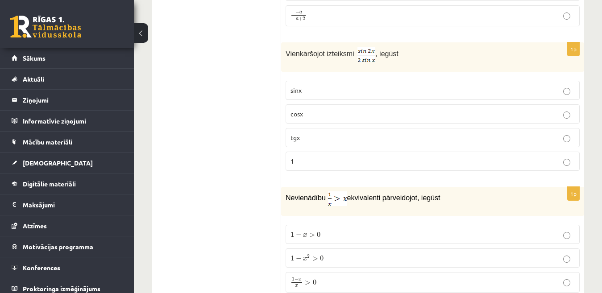
click at [302, 116] on span "cosx" at bounding box center [296, 114] width 12 height 8
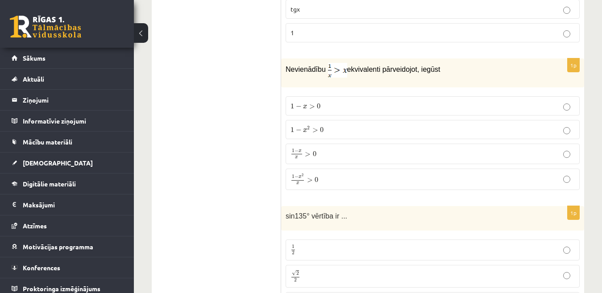
scroll to position [680, 0]
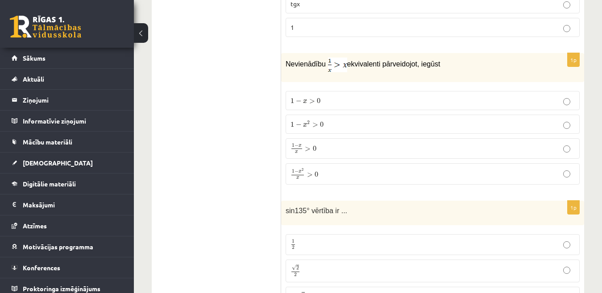
click at [338, 172] on p "1 − x 2 x > 0 1 − x 2 x > 0" at bounding box center [432, 174] width 284 height 12
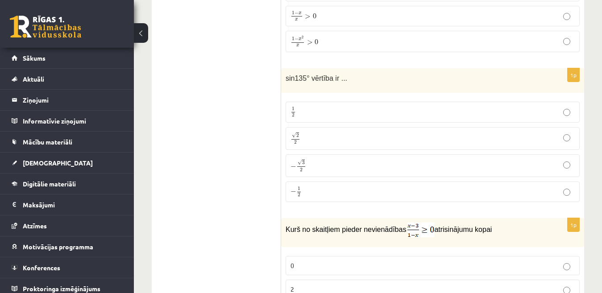
scroll to position [813, 0]
click at [341, 136] on p "√ 2 2 2 2" at bounding box center [432, 137] width 284 height 13
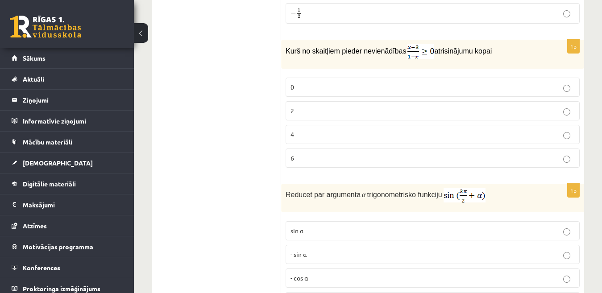
scroll to position [992, 0]
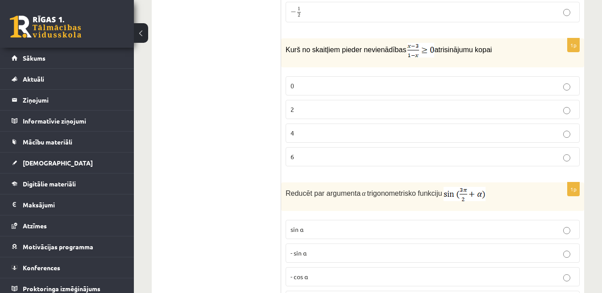
click at [300, 105] on p "2" at bounding box center [432, 109] width 284 height 9
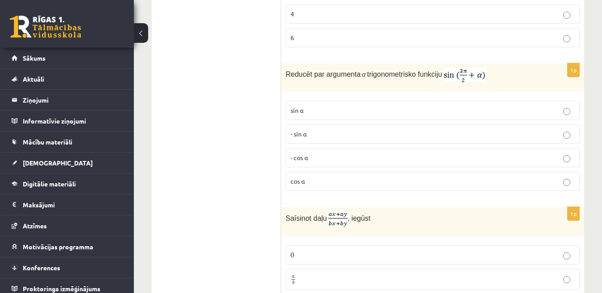
scroll to position [1126, 0]
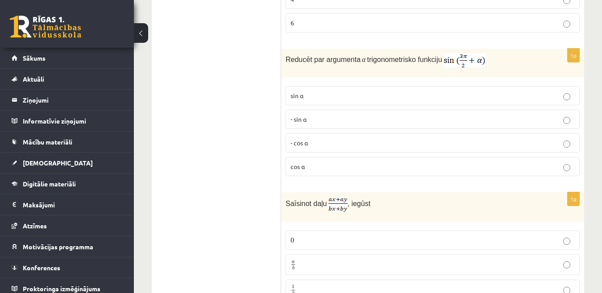
click at [301, 139] on span "- cos ⁡α" at bounding box center [298, 143] width 17 height 8
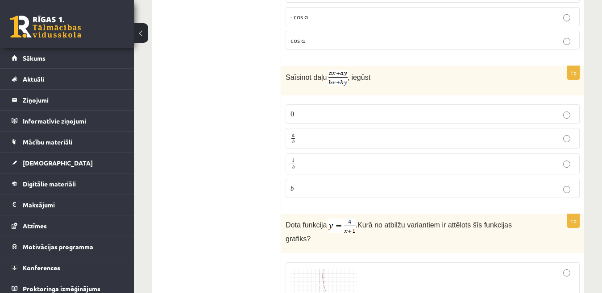
scroll to position [1260, 0]
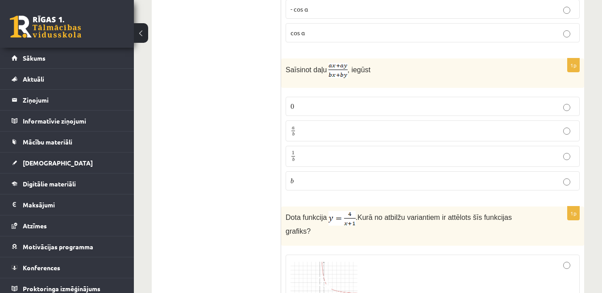
click at [300, 128] on p "a b a b" at bounding box center [432, 130] width 284 height 11
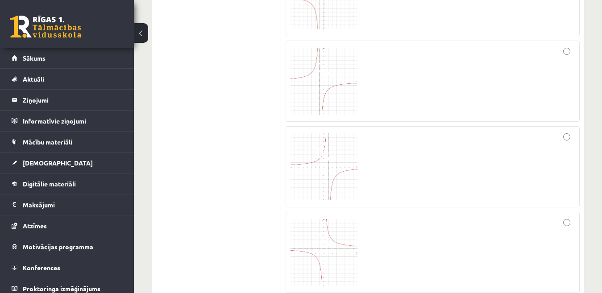
scroll to position [1572, 0]
click at [424, 147] on div at bounding box center [432, 153] width 284 height 71
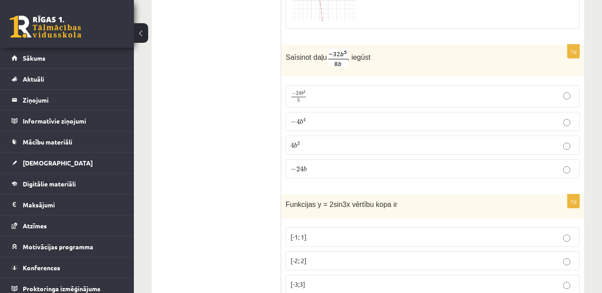
scroll to position [1840, 0]
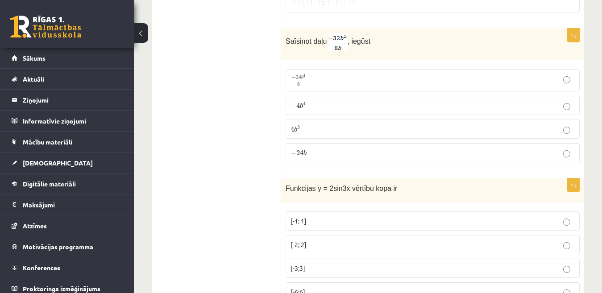
click at [359, 101] on p "− 4 b 4 − 4 b 4" at bounding box center [432, 105] width 284 height 9
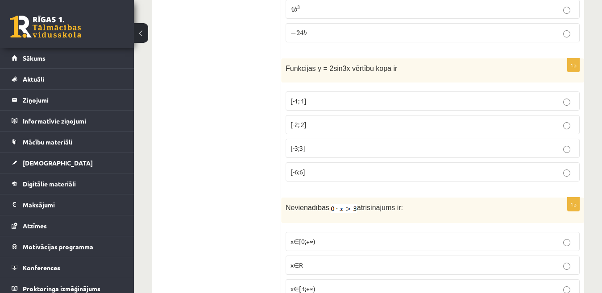
scroll to position [1974, 0]
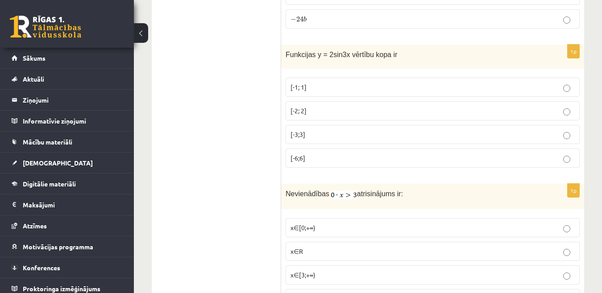
click at [297, 107] on span "[-2; 2]" at bounding box center [298, 111] width 16 height 8
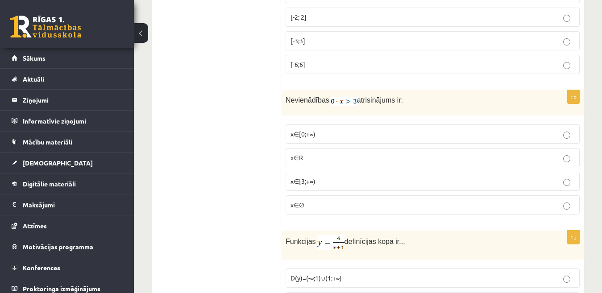
scroll to position [2108, 0]
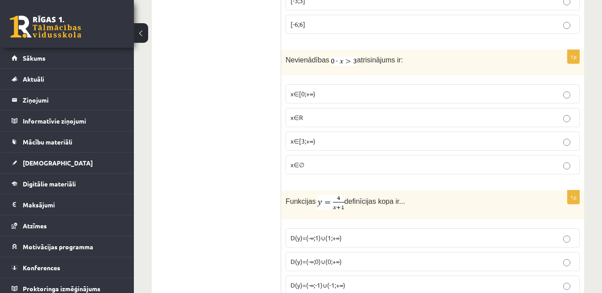
click at [298, 137] on span "x∈[3;+∞)" at bounding box center [302, 141] width 25 height 8
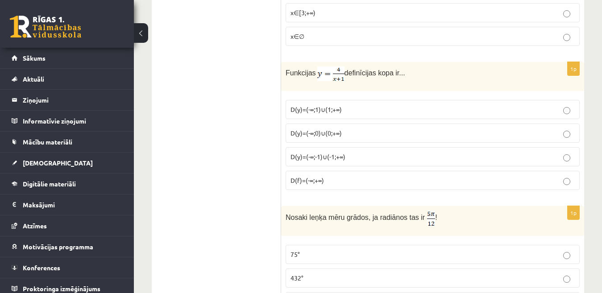
scroll to position [2241, 0]
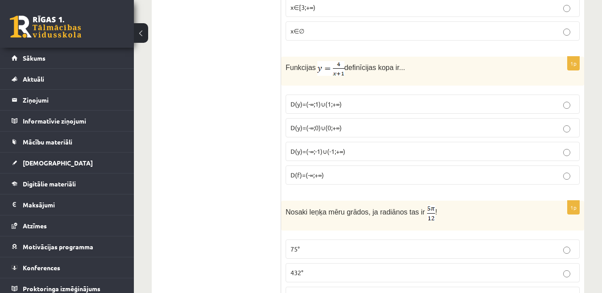
click at [323, 147] on span "D(y)=(-∞;-1)∪(-1;+∞)" at bounding box center [317, 151] width 55 height 8
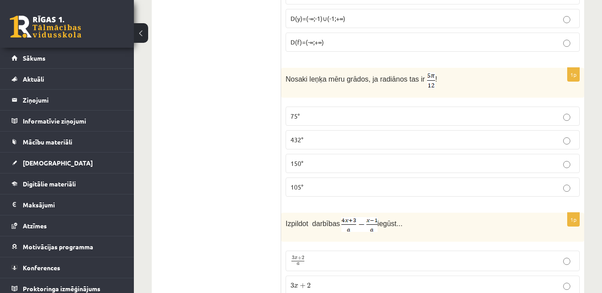
scroll to position [2375, 0]
click at [316, 111] on p "75°" at bounding box center [432, 115] width 284 height 9
click at [304, 111] on p "75°" at bounding box center [432, 115] width 284 height 9
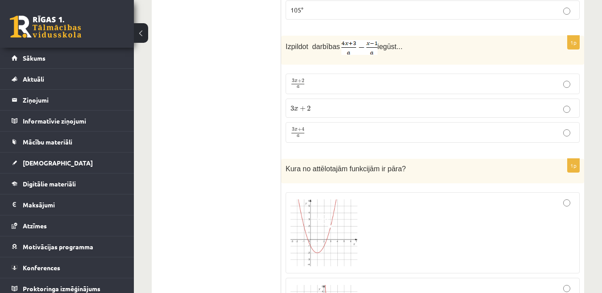
scroll to position [2554, 0]
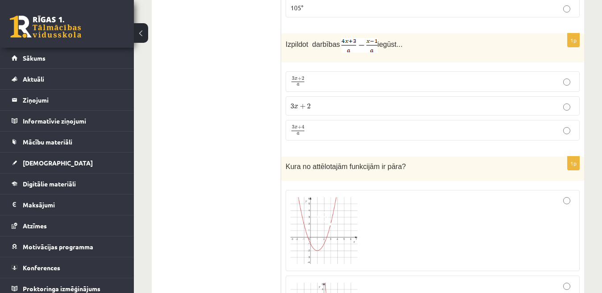
click at [302, 125] on span "4" at bounding box center [303, 127] width 3 height 4
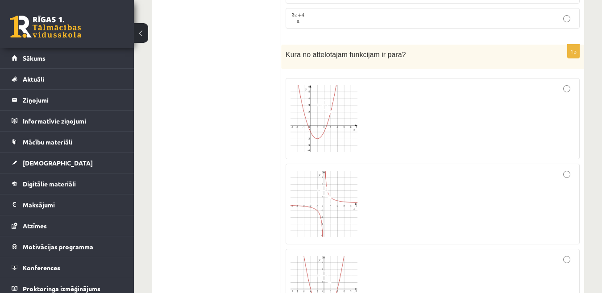
scroll to position [2688, 0]
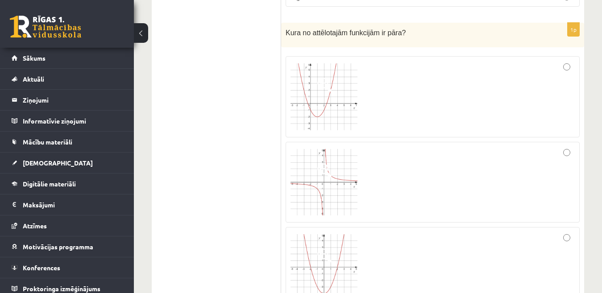
click at [328, 111] on img at bounding box center [323, 96] width 67 height 67
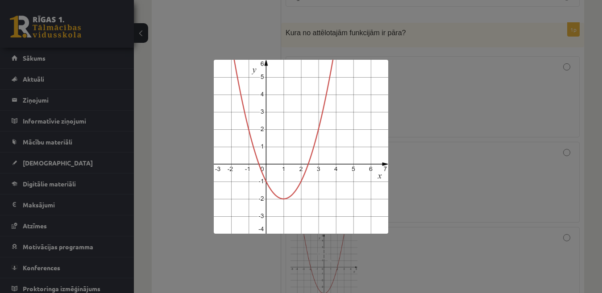
click at [401, 103] on div at bounding box center [301, 146] width 602 height 293
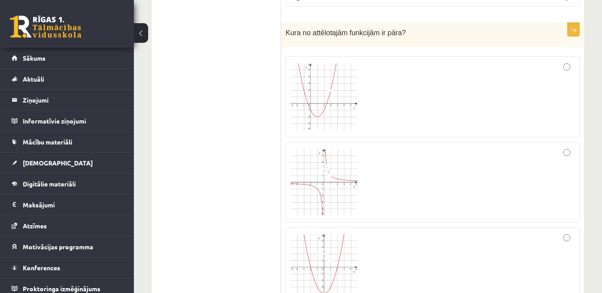
click at [338, 179] on img at bounding box center [323, 182] width 67 height 67
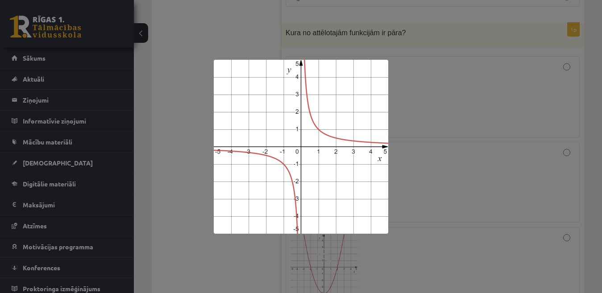
click at [416, 145] on div at bounding box center [301, 146] width 602 height 293
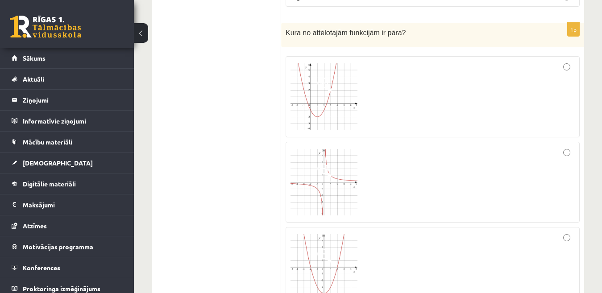
click at [315, 98] on img at bounding box center [323, 96] width 67 height 67
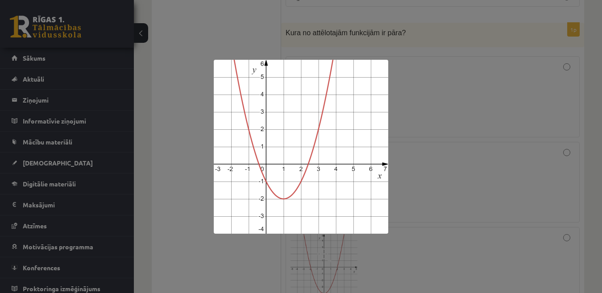
click at [431, 107] on div at bounding box center [301, 146] width 602 height 293
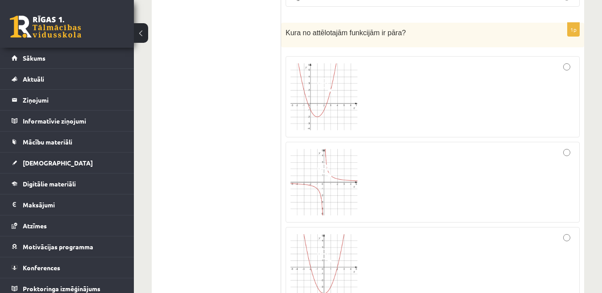
click at [524, 63] on div at bounding box center [432, 96] width 284 height 71
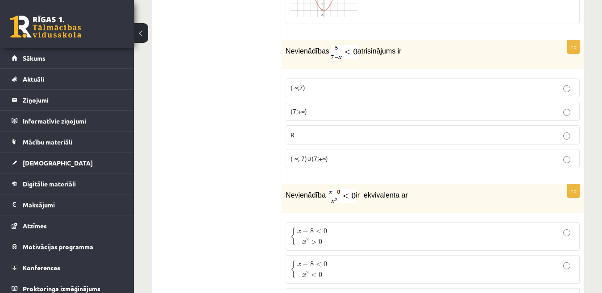
scroll to position [2955, 0]
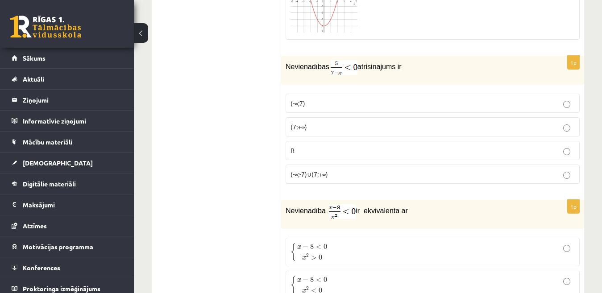
click at [389, 122] on p "(7;+∞)" at bounding box center [432, 126] width 284 height 9
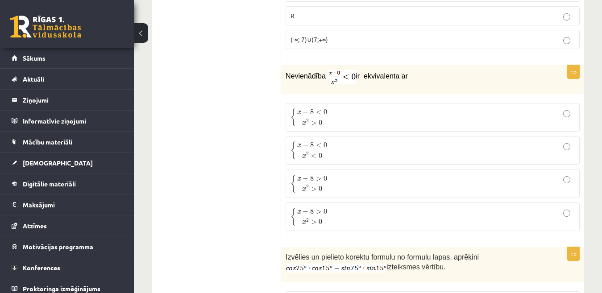
scroll to position [3134, 0]
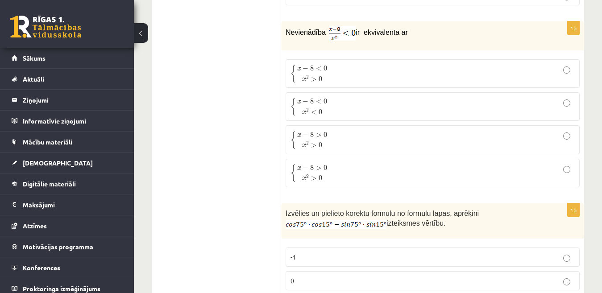
click at [339, 100] on p "{ x − 8 < 0 x 2 < 0 { x − 8 < 0 x 2 < 0" at bounding box center [432, 106] width 284 height 19
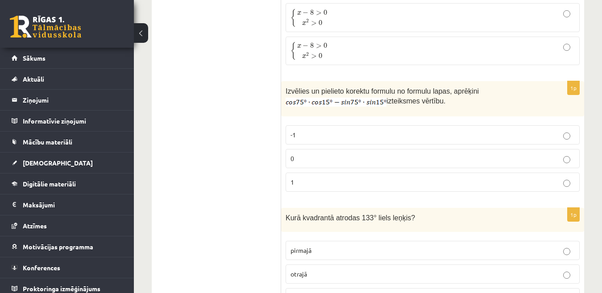
scroll to position [3268, 0]
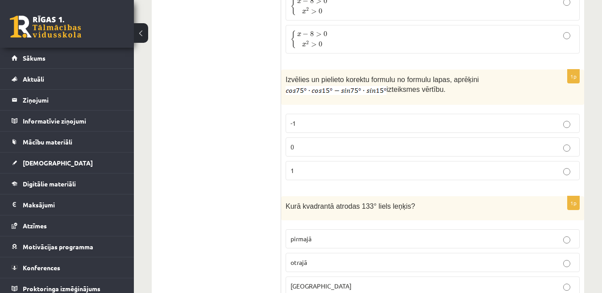
click at [326, 142] on p "0" at bounding box center [432, 146] width 284 height 9
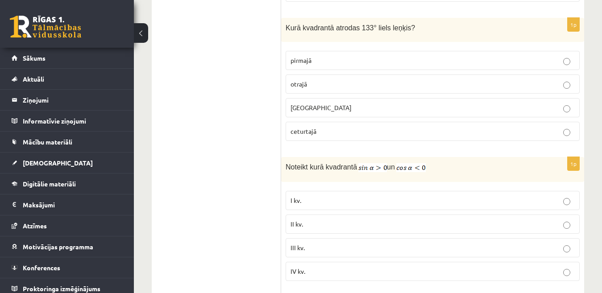
scroll to position [3402, 0]
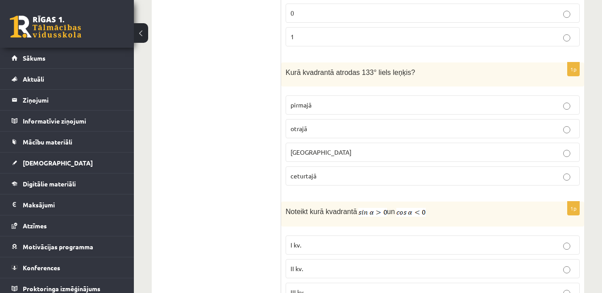
click at [351, 105] on fieldset "pirmajā otrajā trešajā ceturtajā" at bounding box center [433, 139] width 294 height 97
click at [353, 124] on p "otrajā" at bounding box center [432, 128] width 284 height 9
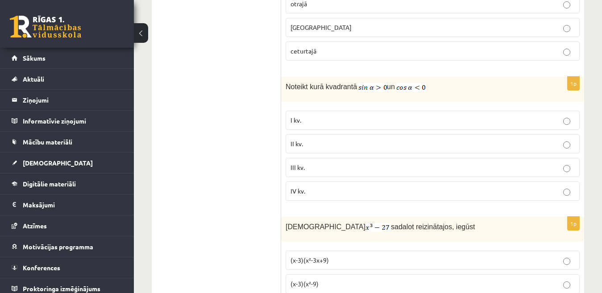
scroll to position [3536, 0]
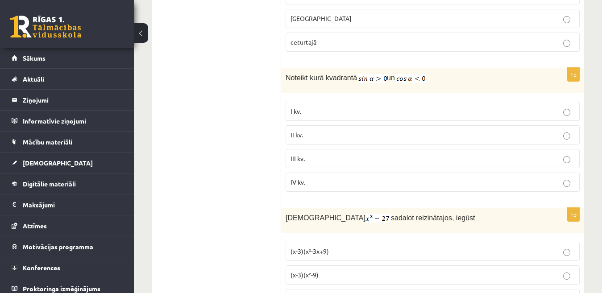
click at [318, 125] on label "II kv." at bounding box center [433, 134] width 294 height 19
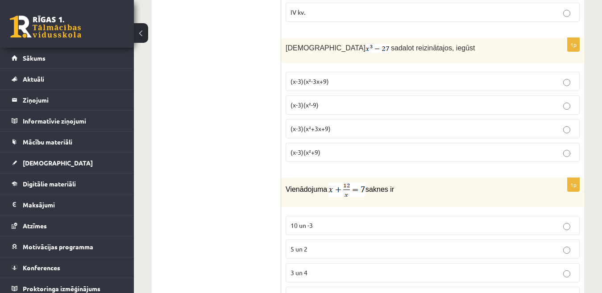
scroll to position [3714, 0]
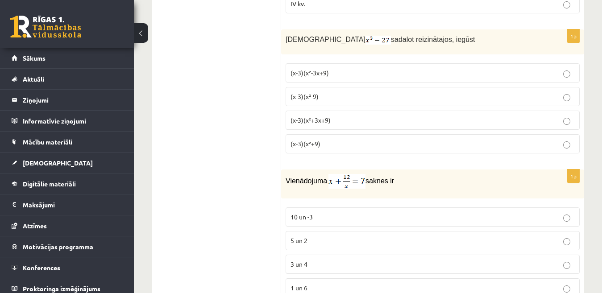
click at [317, 116] on span "(x-3)(x²+3x+9)" at bounding box center [310, 120] width 40 height 8
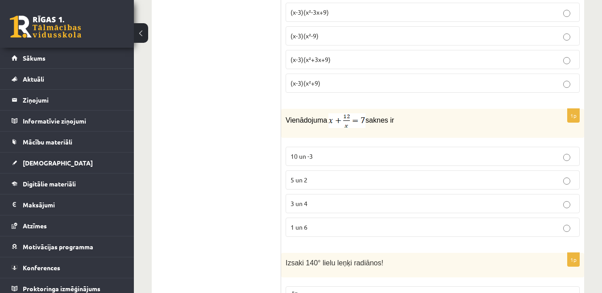
scroll to position [3803, 0]
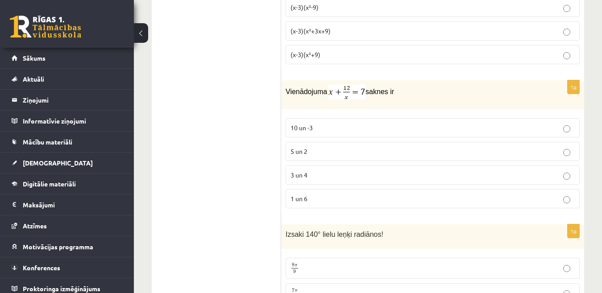
click at [307, 171] on span "3 un 4" at bounding box center [298, 175] width 17 height 8
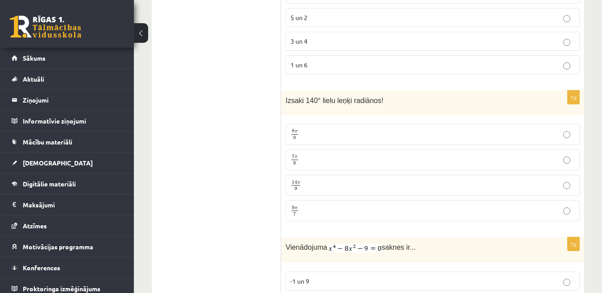
scroll to position [3982, 0]
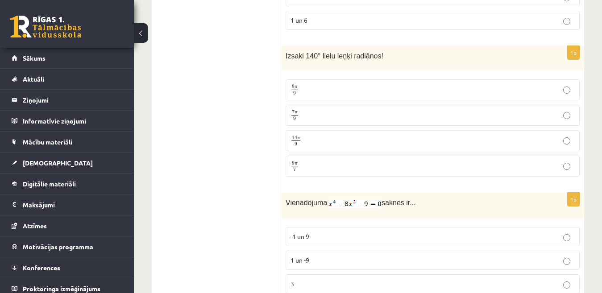
click at [295, 112] on span "π" at bounding box center [296, 113] width 3 height 3
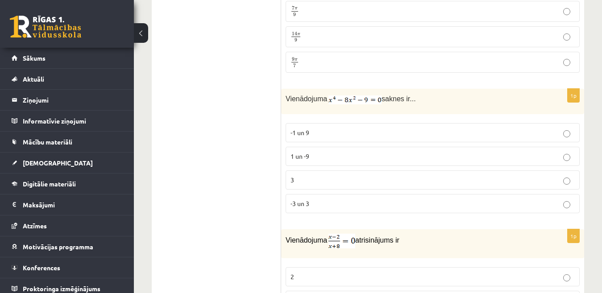
scroll to position [4116, 0]
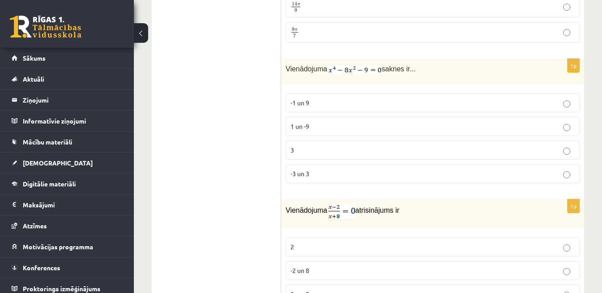
click at [304, 167] on label "-3 un 3" at bounding box center [433, 173] width 294 height 19
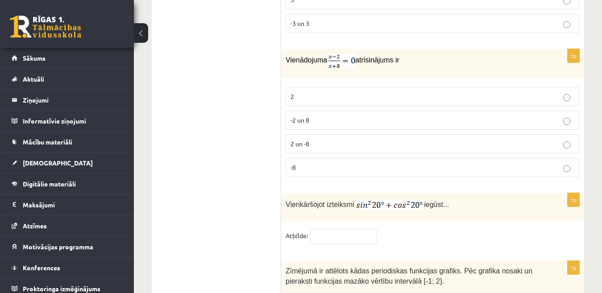
scroll to position [4297, 0]
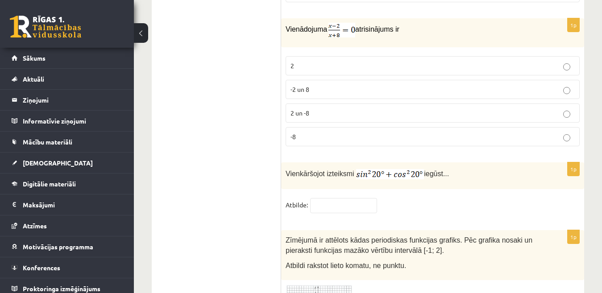
click at [326, 61] on p "2" at bounding box center [432, 65] width 284 height 9
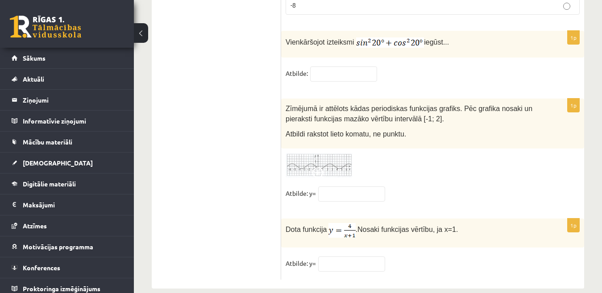
scroll to position [4431, 0]
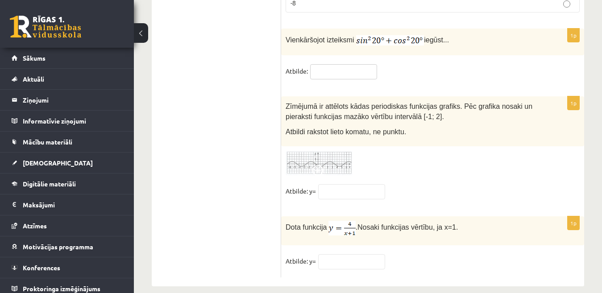
click at [332, 64] on input "text" at bounding box center [343, 71] width 67 height 15
type input "*"
click at [434, 65] on fieldset "Atbilde: *" at bounding box center [433, 73] width 294 height 19
click at [351, 254] on input "text" at bounding box center [351, 261] width 67 height 15
type input "*"
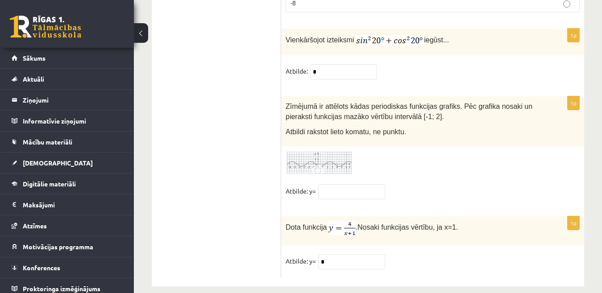
click at [469, 256] on fieldset "Atbilde: y= *" at bounding box center [433, 263] width 294 height 19
click at [320, 152] on img at bounding box center [319, 163] width 67 height 25
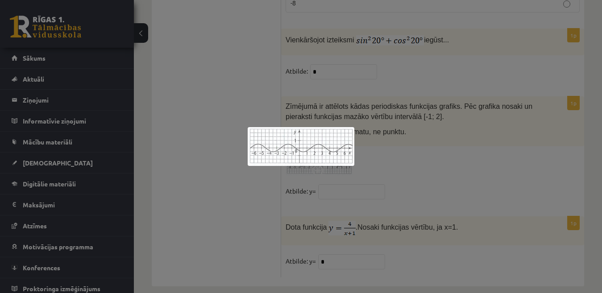
click at [418, 153] on div at bounding box center [301, 146] width 602 height 293
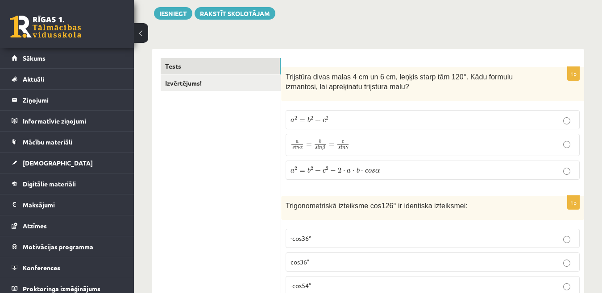
scroll to position [147, 0]
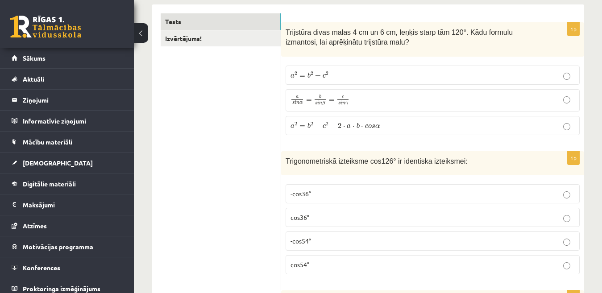
click at [348, 73] on p "a 2 = b 2 + c 2 a 2 = b 2 + c 2" at bounding box center [432, 75] width 284 height 9
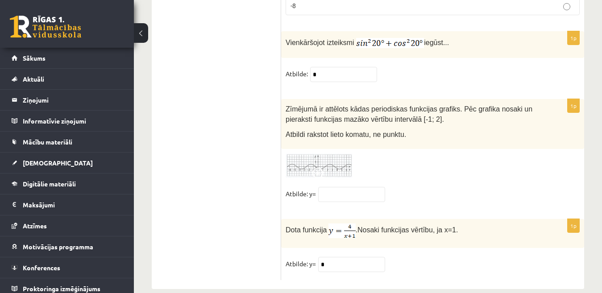
scroll to position [4431, 0]
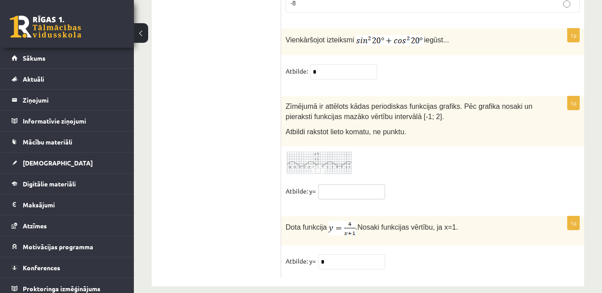
click at [368, 184] on input "text" at bounding box center [351, 191] width 67 height 15
type input "***"
click at [476, 184] on fieldset "Atbilde: y= ***" at bounding box center [433, 193] width 294 height 19
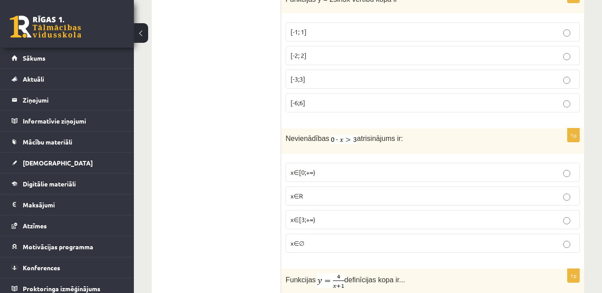
scroll to position [2074, 0]
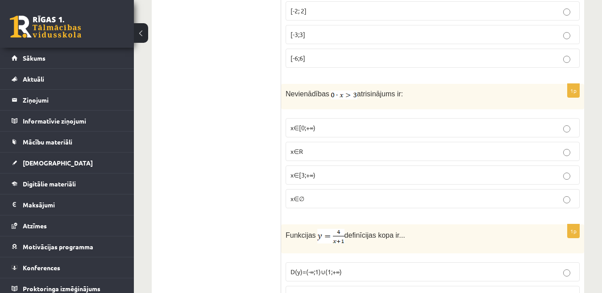
click at [556, 147] on p "x∈R" at bounding box center [432, 151] width 284 height 9
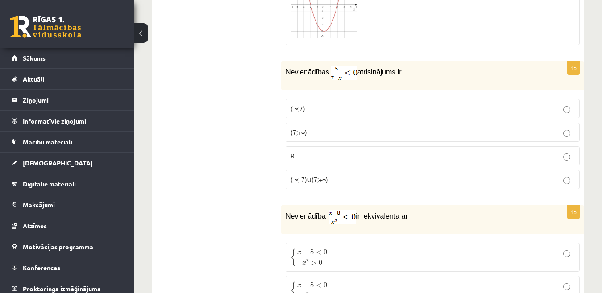
scroll to position [2988, 0]
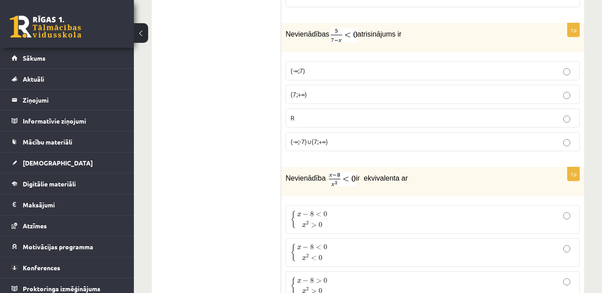
click at [467, 210] on p "{ x − 8 < 0 x 2 > 0 { x − 8 < 0 x 2 > 0" at bounding box center [432, 219] width 284 height 19
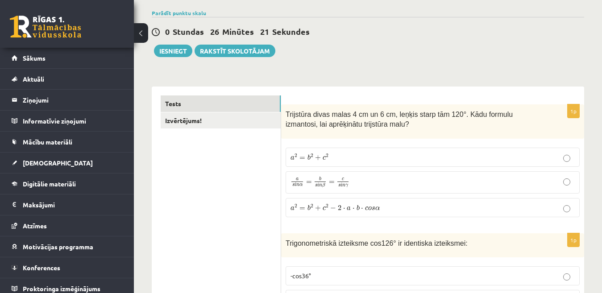
scroll to position [0, 0]
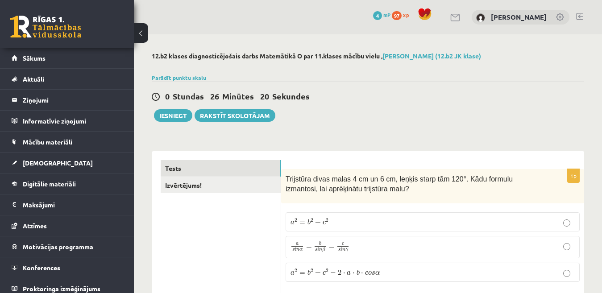
click at [231, 192] on link "Izvērtējums!" at bounding box center [221, 185] width 120 height 17
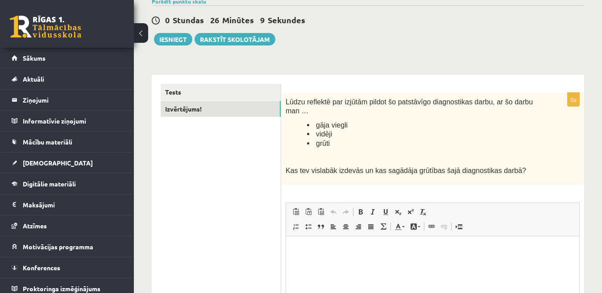
scroll to position [89, 0]
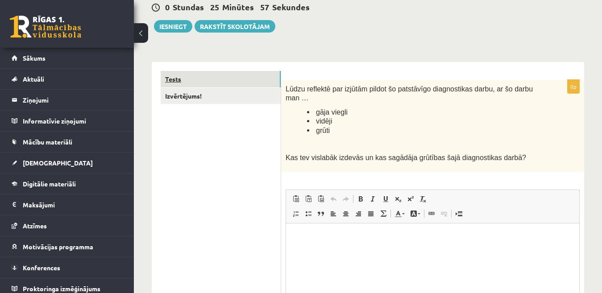
click at [256, 84] on link "Tests" at bounding box center [221, 79] width 120 height 17
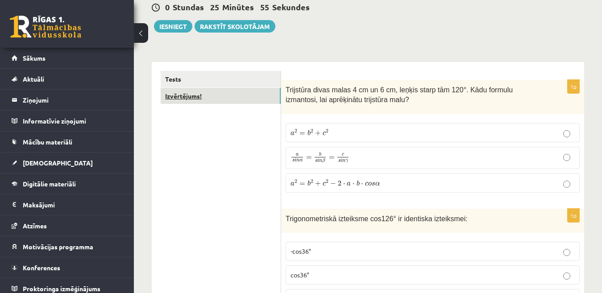
click at [246, 102] on link "Izvērtējums!" at bounding box center [221, 96] width 120 height 17
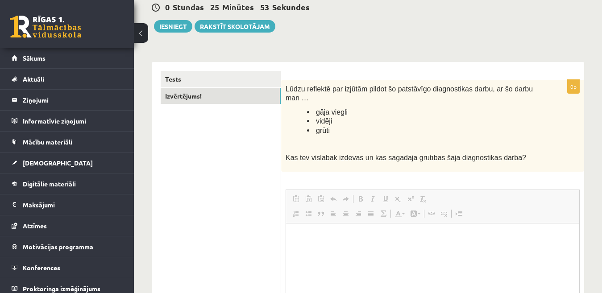
scroll to position [0, 0]
click at [379, 235] on p "Bagātinātā teksta redaktors, wiswyg-editor-user-answer-47024879058560" at bounding box center [432, 236] width 275 height 9
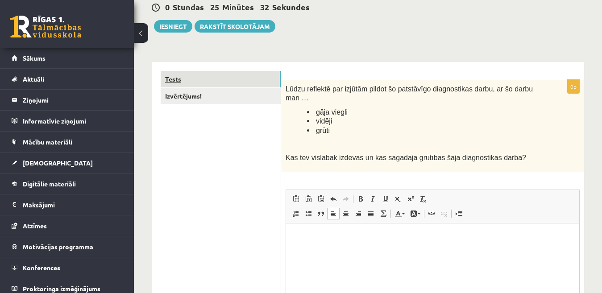
click at [240, 81] on link "Tests" at bounding box center [221, 79] width 120 height 17
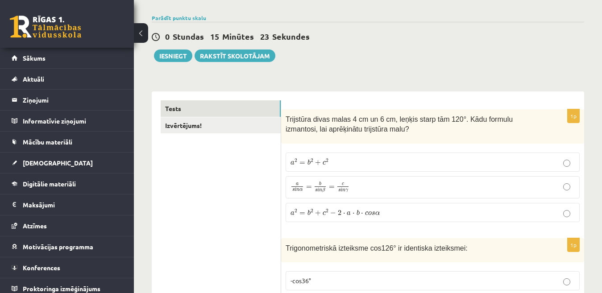
scroll to position [45, 0]
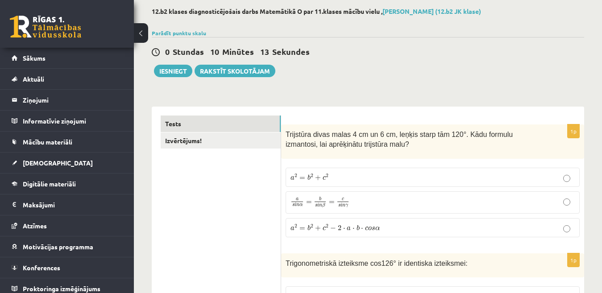
click at [529, 207] on p "a s i n α = b s i n β = c s i n γ a s i n α = b s i n β = c s i n γ" at bounding box center [432, 202] width 284 height 12
click at [515, 178] on p "a 2 = b 2 + c 2 a 2 = b 2 + c 2" at bounding box center [432, 177] width 284 height 9
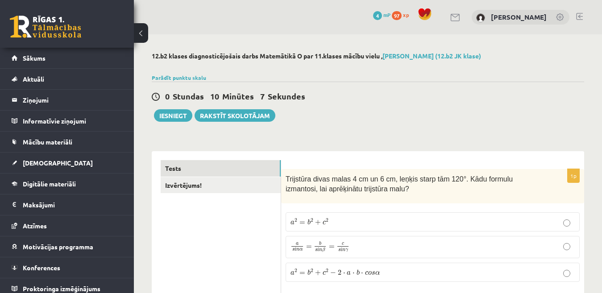
click at [510, 239] on label "a s i n α = b s i n β = c s i n γ a s i n α = b s i n β = c s i n γ" at bounding box center [433, 247] width 294 height 22
click at [505, 227] on label "a 2 = b 2 + c 2 a 2 = b 2 + c 2" at bounding box center [433, 221] width 294 height 19
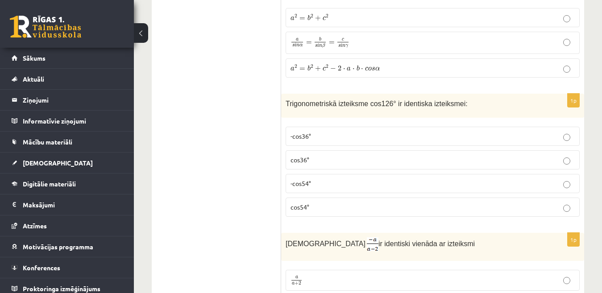
scroll to position [223, 0]
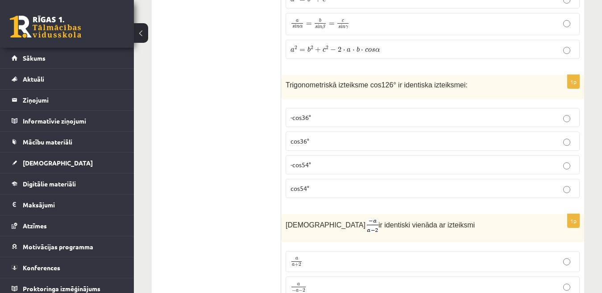
click at [437, 141] on p "cos36°" at bounding box center [432, 141] width 284 height 9
click at [440, 160] on label "-cos54°" at bounding box center [433, 164] width 294 height 19
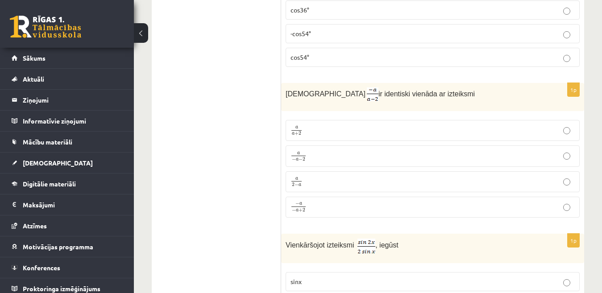
scroll to position [357, 0]
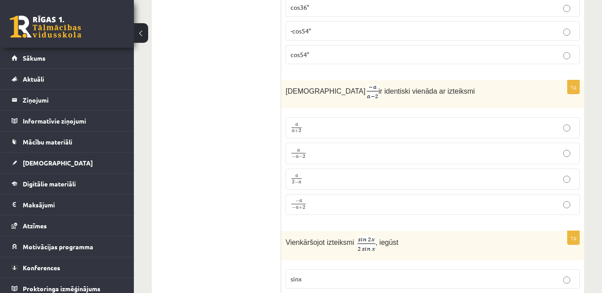
click at [473, 154] on p "a − a − 2 a − a − 2" at bounding box center [432, 153] width 284 height 11
click at [470, 176] on p "a 2 − a a 2 − a" at bounding box center [432, 179] width 284 height 11
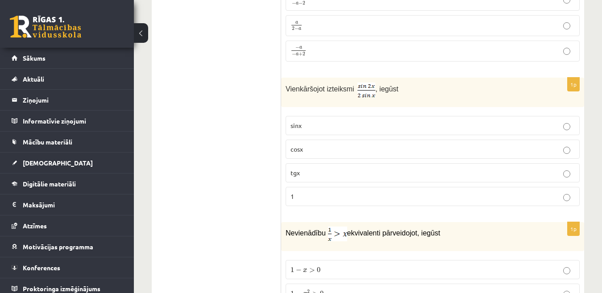
scroll to position [535, 0]
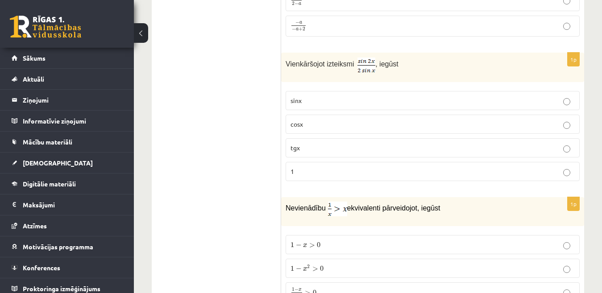
click at [400, 149] on p "tgx" at bounding box center [432, 147] width 284 height 9
click at [386, 124] on p "cosx" at bounding box center [432, 124] width 284 height 9
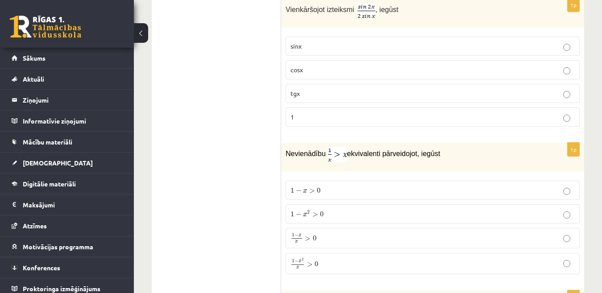
scroll to position [669, 0]
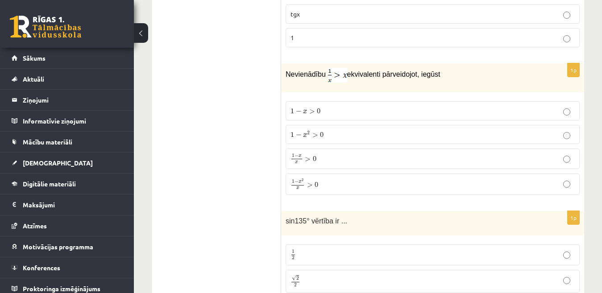
click at [422, 157] on p "1 − x x > 0 1 − x x > 0" at bounding box center [432, 159] width 284 height 11
click at [421, 182] on p "1 − x 2 x > 0 1 − x 2 x > 0" at bounding box center [432, 184] width 284 height 12
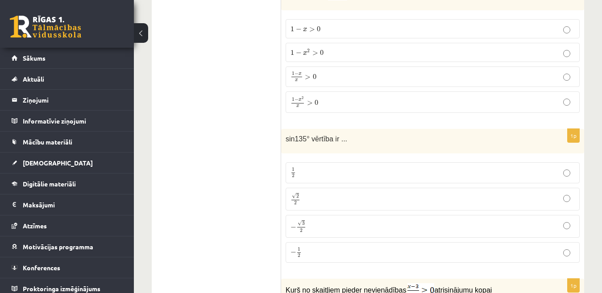
scroll to position [803, 0]
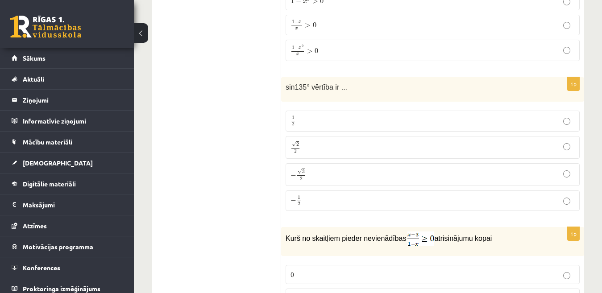
click at [425, 124] on p "1 2 1 2" at bounding box center [432, 121] width 284 height 11
click at [425, 144] on p "√ 2 2 2 2" at bounding box center [432, 147] width 284 height 13
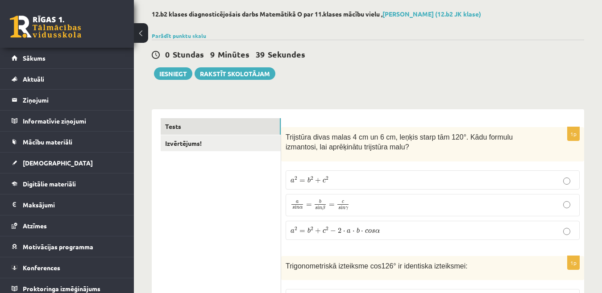
scroll to position [0, 0]
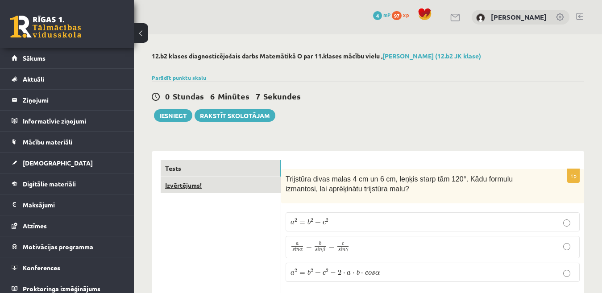
click at [229, 189] on link "Izvērtējums!" at bounding box center [221, 185] width 120 height 17
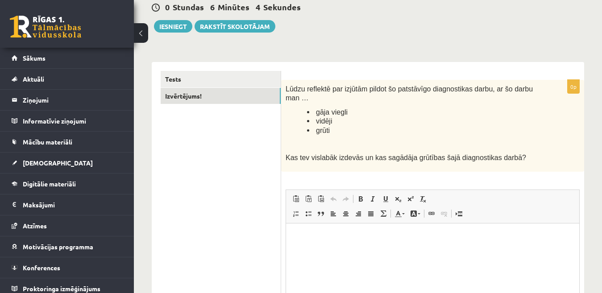
click at [361, 239] on p "Bagātinātā teksta redaktors, wiswyg-editor-user-answer-47024967115340" at bounding box center [432, 236] width 275 height 9
click at [319, 237] on p "**********" at bounding box center [432, 236] width 275 height 9
click at [404, 235] on p "**********" at bounding box center [432, 236] width 275 height 9
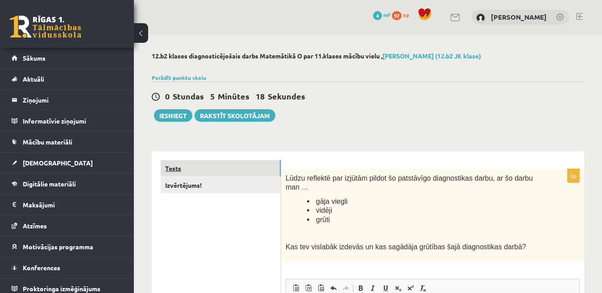
click at [272, 168] on link "Tests" at bounding box center [221, 168] width 120 height 17
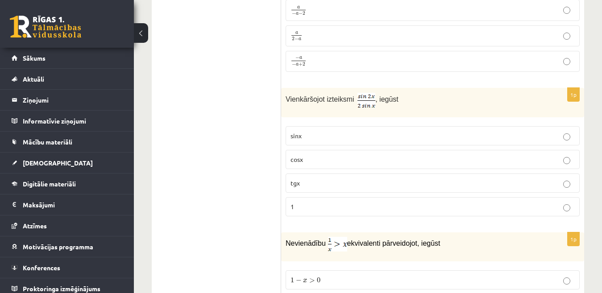
scroll to position [71, 0]
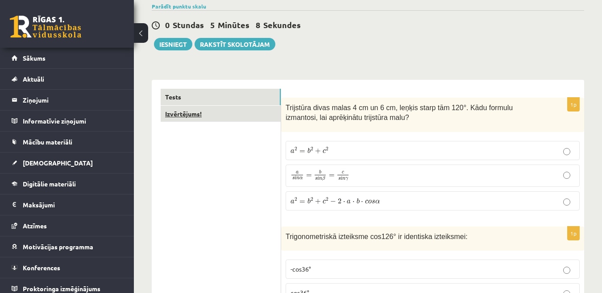
click at [240, 118] on link "Izvērtējums!" at bounding box center [221, 114] width 120 height 17
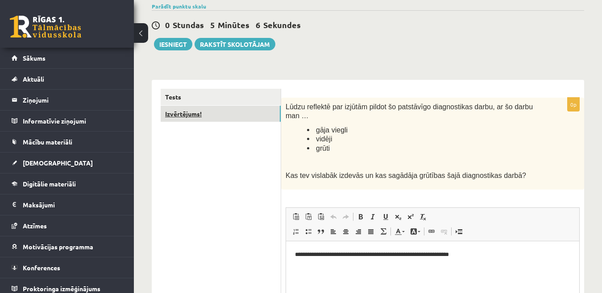
scroll to position [0, 0]
click at [233, 101] on link "Tests" at bounding box center [221, 97] width 120 height 17
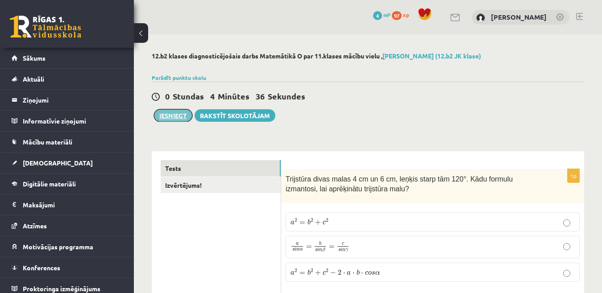
click at [176, 116] on button "Iesniegt" at bounding box center [173, 115] width 38 height 12
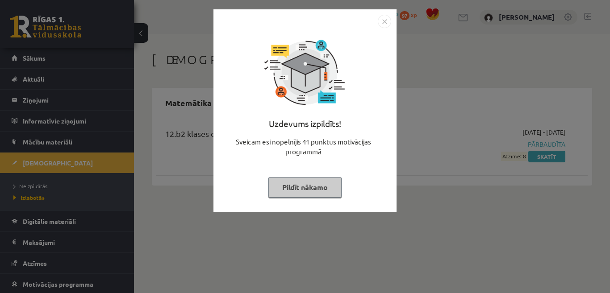
click at [317, 195] on button "Pildīt nākamo" at bounding box center [304, 187] width 73 height 21
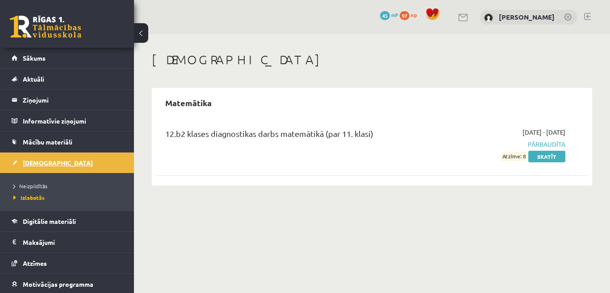
click at [44, 164] on span "[DEMOGRAPHIC_DATA]" at bounding box center [58, 163] width 70 height 8
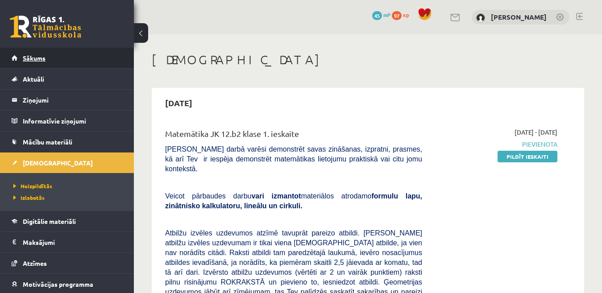
click at [66, 60] on link "Sākums" at bounding box center [67, 58] width 111 height 21
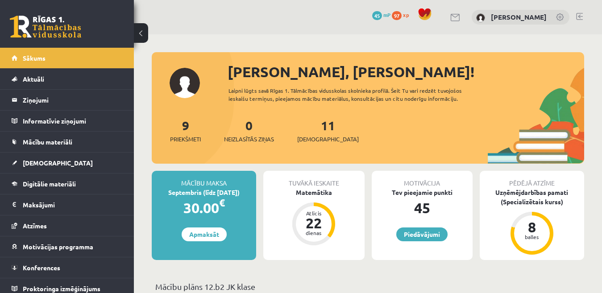
click at [581, 16] on link at bounding box center [579, 16] width 7 height 7
click at [74, 162] on link "[DEMOGRAPHIC_DATA]" at bounding box center [67, 163] width 111 height 21
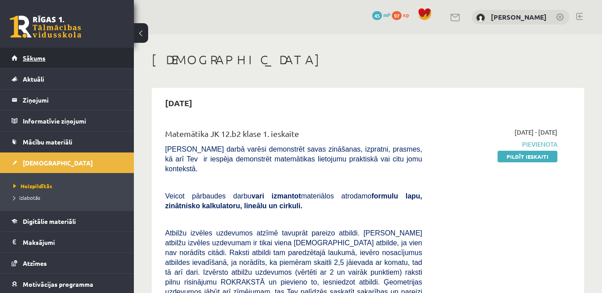
click at [70, 63] on link "Sākums" at bounding box center [67, 58] width 111 height 21
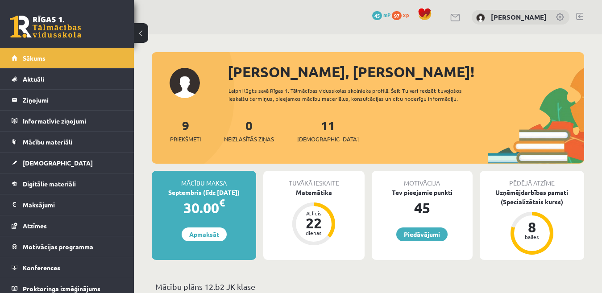
click at [577, 15] on link at bounding box center [579, 16] width 7 height 7
